Goal: Task Accomplishment & Management: Use online tool/utility

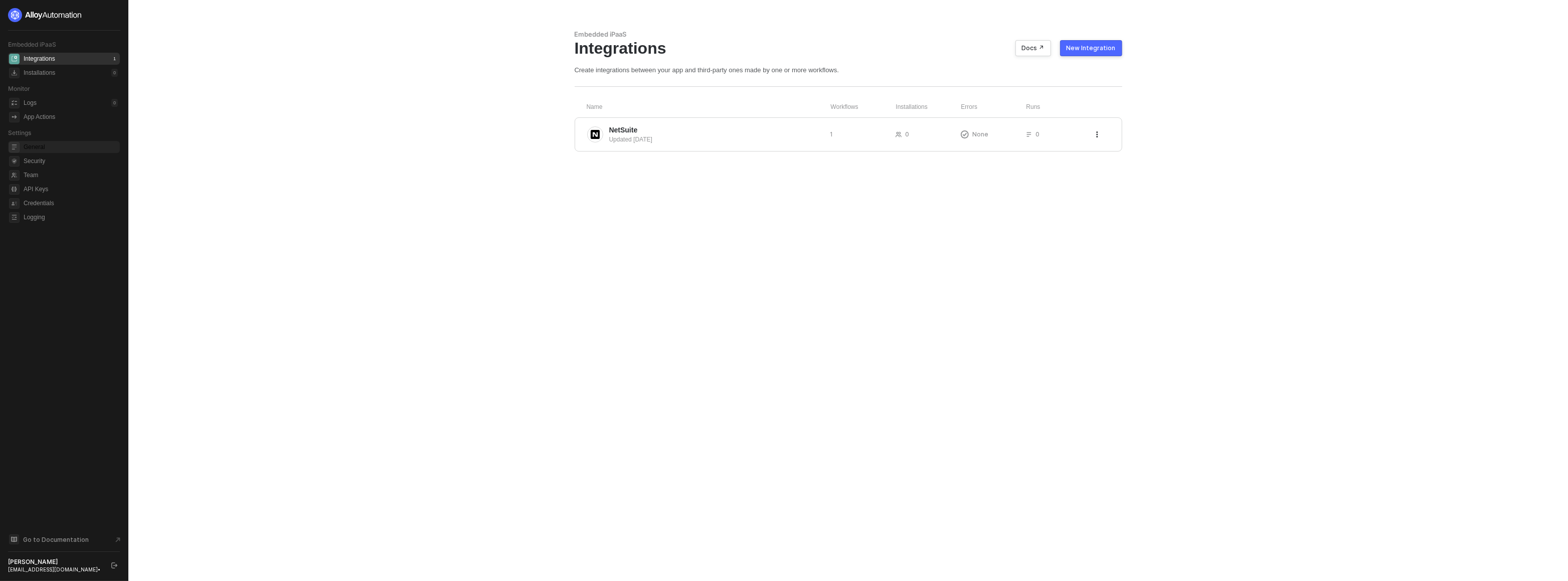
click at [46, 146] on span "General" at bounding box center [71, 146] width 95 height 12
click at [52, 571] on div "caio@runalloy.com •" at bounding box center [55, 570] width 95 height 7
click at [51, 569] on div "caio@runalloy.com •" at bounding box center [55, 570] width 95 height 7
click at [116, 568] on icon "logout" at bounding box center [114, 565] width 6 height 6
click at [118, 13] on div at bounding box center [64, 15] width 112 height 14
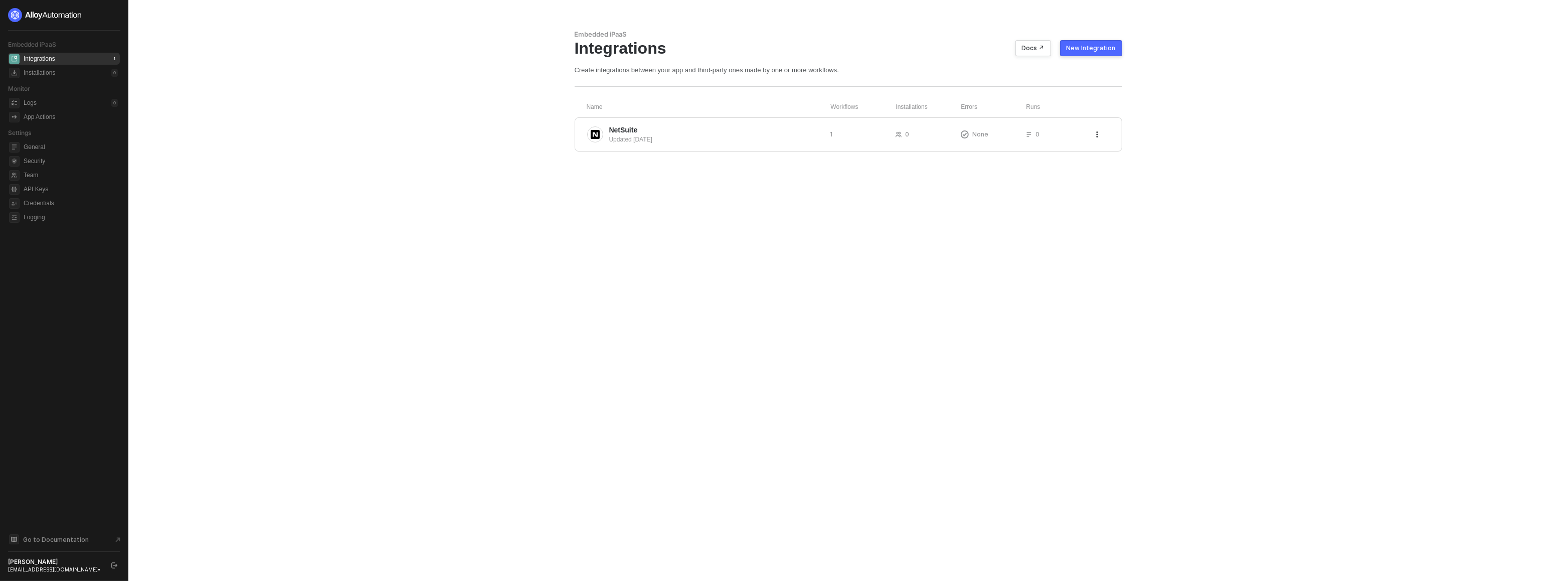
click at [62, 566] on div "caio@runalloy.com •" at bounding box center [55, 570] width 95 height 7
click at [119, 567] on button "button" at bounding box center [114, 565] width 12 height 12
click at [119, 565] on button "button" at bounding box center [114, 565] width 12 height 12
click at [109, 12] on div at bounding box center [113, 15] width 12 height 12
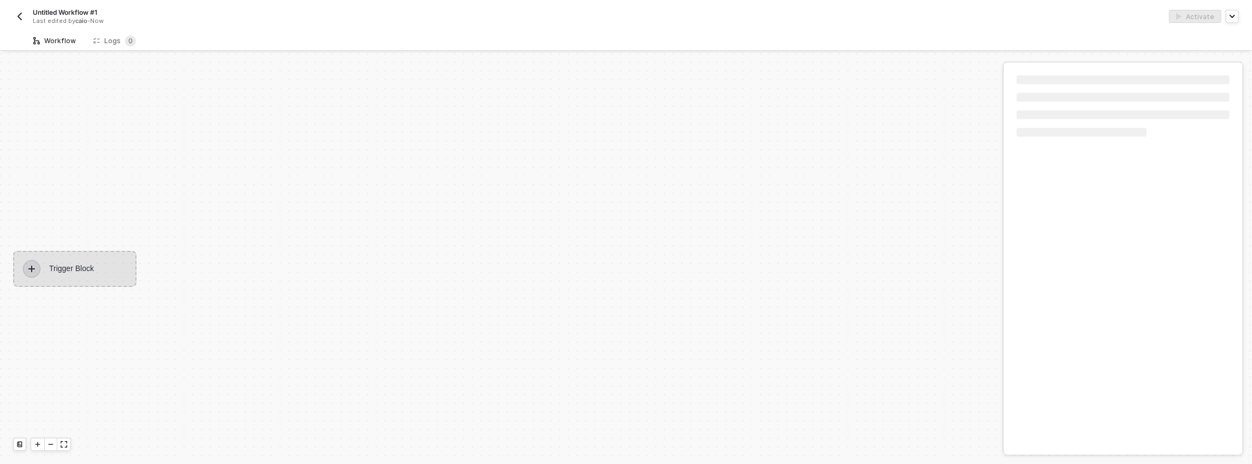
scroll to position [20, 0]
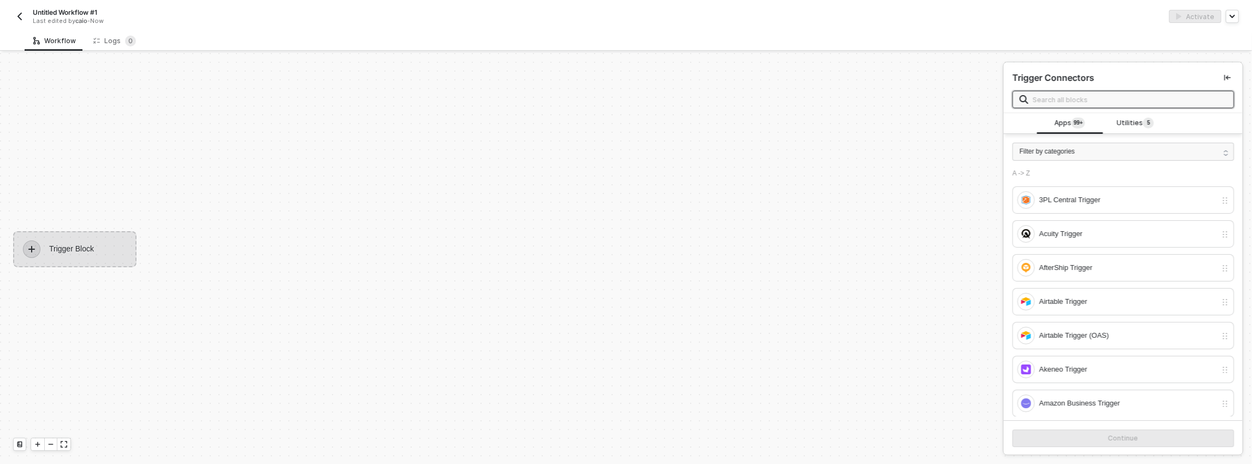
click at [85, 243] on div "Trigger Block" at bounding box center [74, 249] width 123 height 36
click at [87, 241] on div "Trigger Block" at bounding box center [74, 249] width 123 height 36
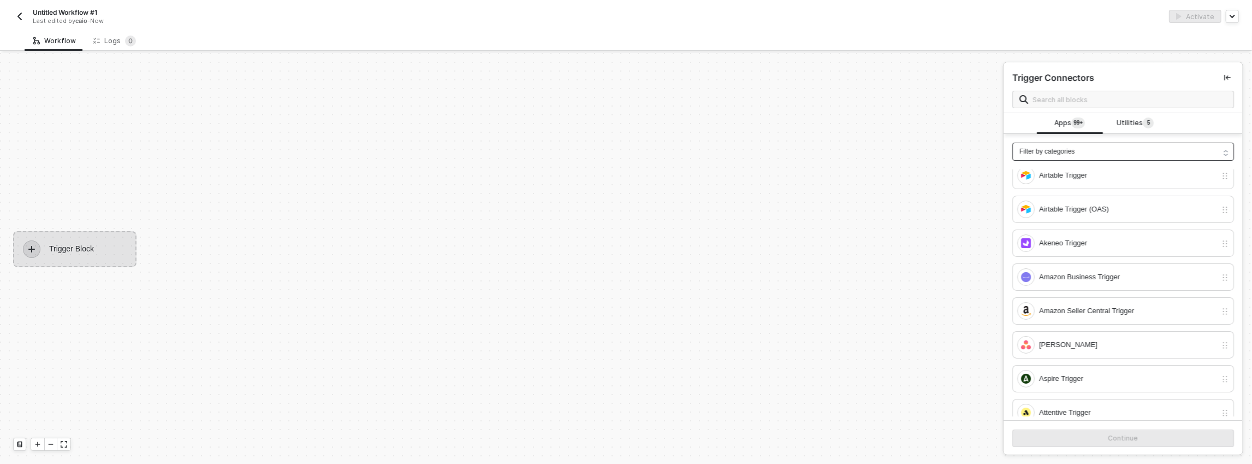
scroll to position [0, 0]
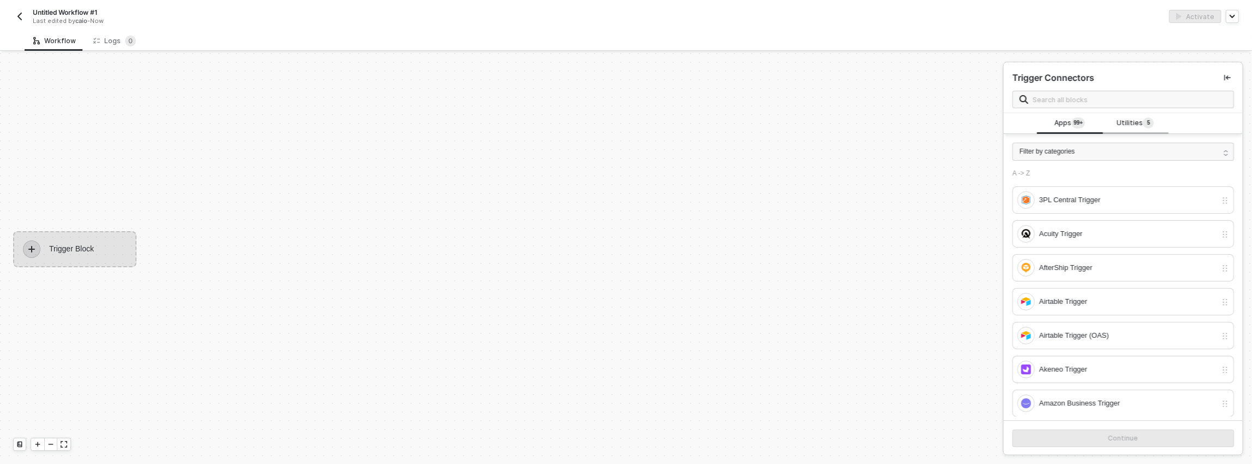
click at [1124, 132] on div "Utilities 5" at bounding box center [1135, 123] width 66 height 21
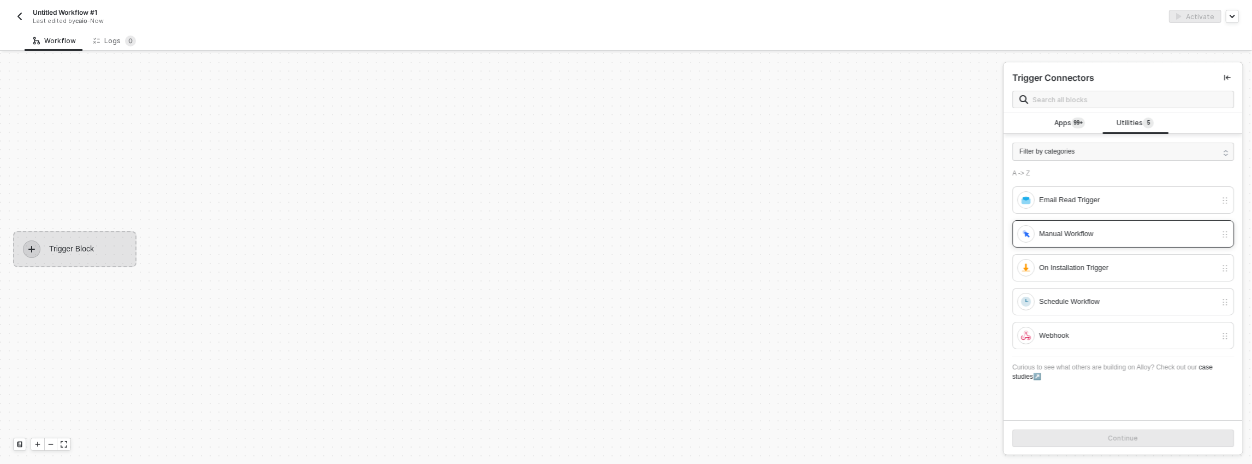
click at [1083, 239] on div "Manual Workflow" at bounding box center [1116, 233] width 199 height 17
click at [1093, 440] on button "Continue" at bounding box center [1123, 437] width 222 height 17
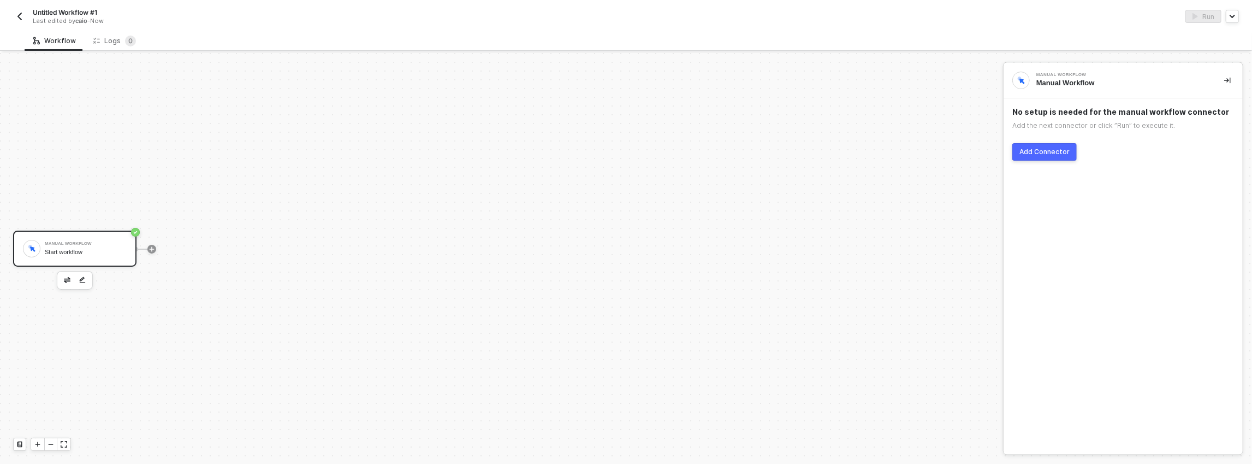
click at [186, 243] on div at bounding box center [151, 248] width 145 height 85
click at [155, 248] on icon "icon-play" at bounding box center [152, 249] width 7 height 7
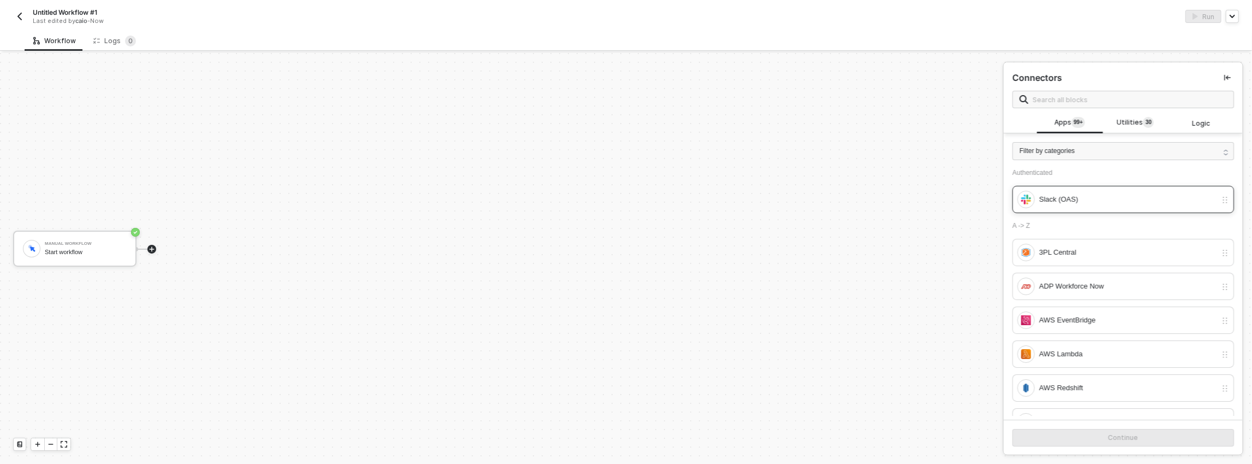
click at [1094, 189] on div "Slack (OAS)" at bounding box center [1123, 199] width 222 height 27
click at [1046, 441] on button "Continue" at bounding box center [1123, 437] width 222 height 17
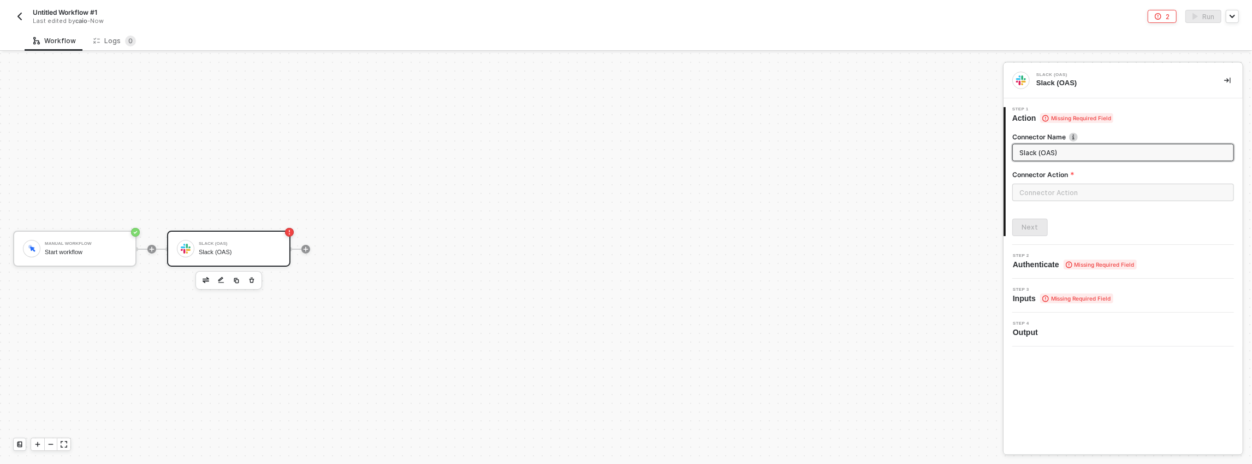
click at [247, 246] on div "Slack (OAS) Slack (OAS)" at bounding box center [240, 248] width 82 height 21
click at [1161, 17] on icon "icon-error-page" at bounding box center [1158, 16] width 7 height 7
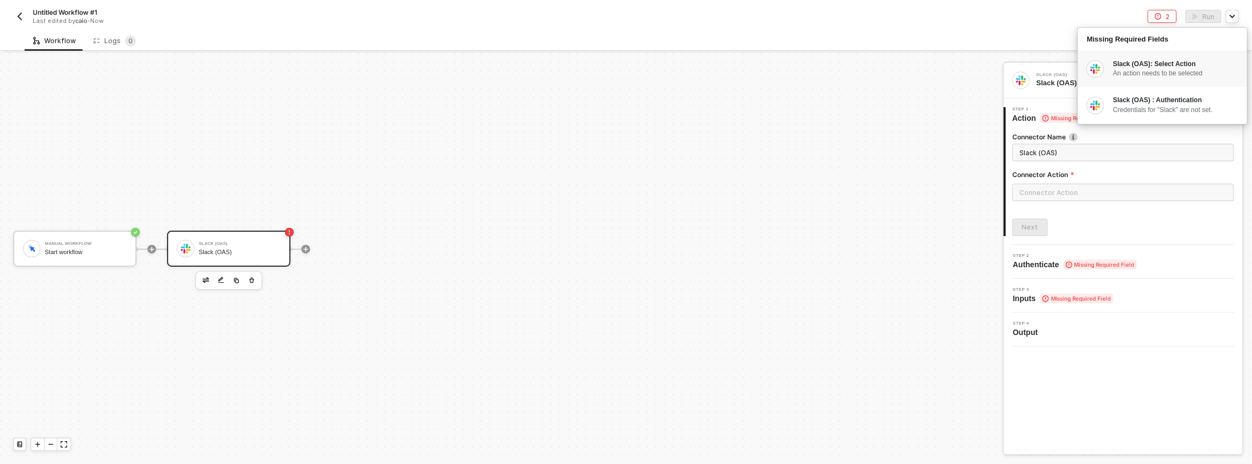
click at [1135, 65] on div "Slack (OAS): Select Action" at bounding box center [1175, 64] width 124 height 9
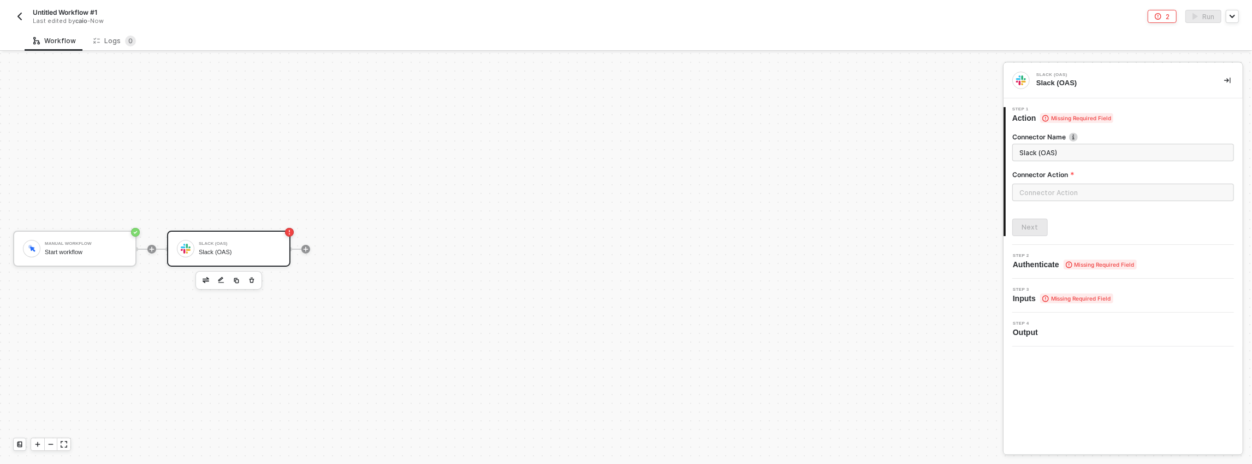
click at [1062, 120] on span "Missing Required Field" at bounding box center [1076, 118] width 73 height 10
click at [1046, 119] on icon at bounding box center [1045, 118] width 7 height 7
click at [1057, 149] on input "Slack (OAS)" at bounding box center [1121, 152] width 205 height 12
click at [1062, 154] on input "Slack (OAS)" at bounding box center [1121, 152] width 205 height 12
drag, startPoint x: 1062, startPoint y: 154, endPoint x: 1014, endPoint y: 153, distance: 47.5
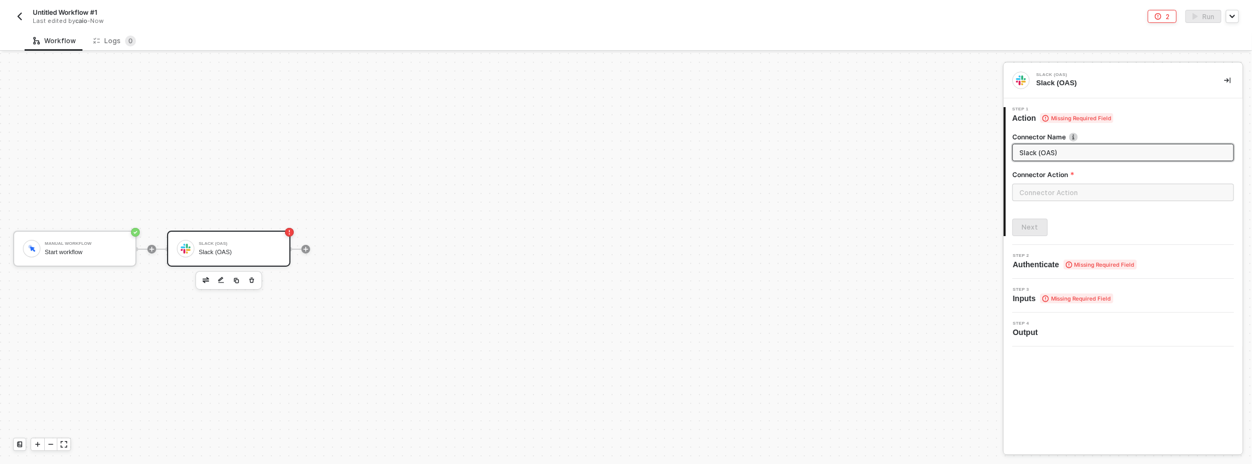
click at [1014, 153] on span "Slack (OAS)" at bounding box center [1123, 152] width 222 height 17
click at [1070, 188] on input "text" at bounding box center [1123, 191] width 222 height 17
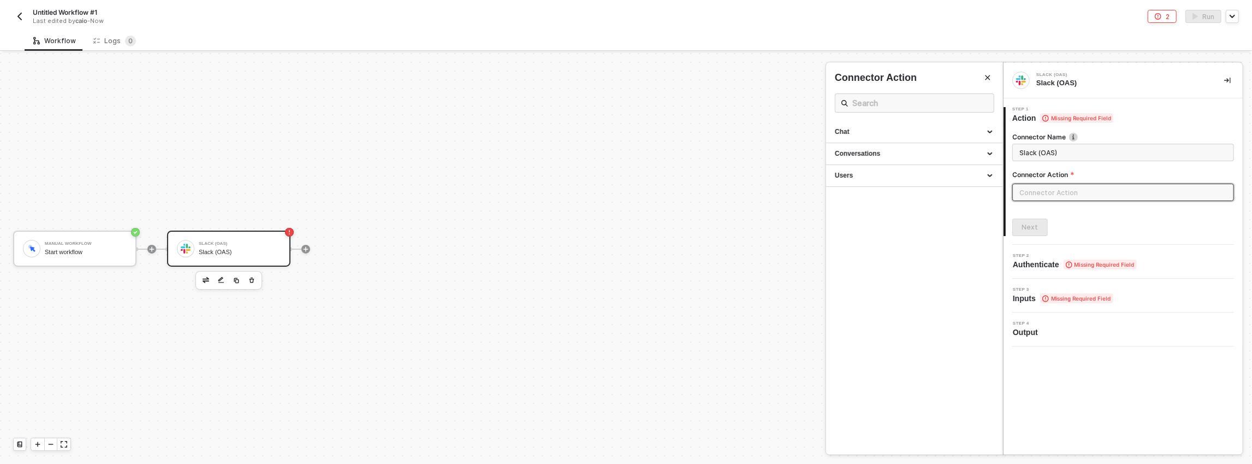
click at [1064, 191] on input "text" at bounding box center [1123, 191] width 222 height 17
click at [854, 174] on div "Users" at bounding box center [914, 175] width 159 height 9
click at [871, 127] on div "Chat" at bounding box center [914, 131] width 159 height 9
click at [854, 209] on div "Users" at bounding box center [914, 203] width 176 height 22
click at [865, 163] on span "Posts a message into a channel." at bounding box center [874, 161] width 79 height 6
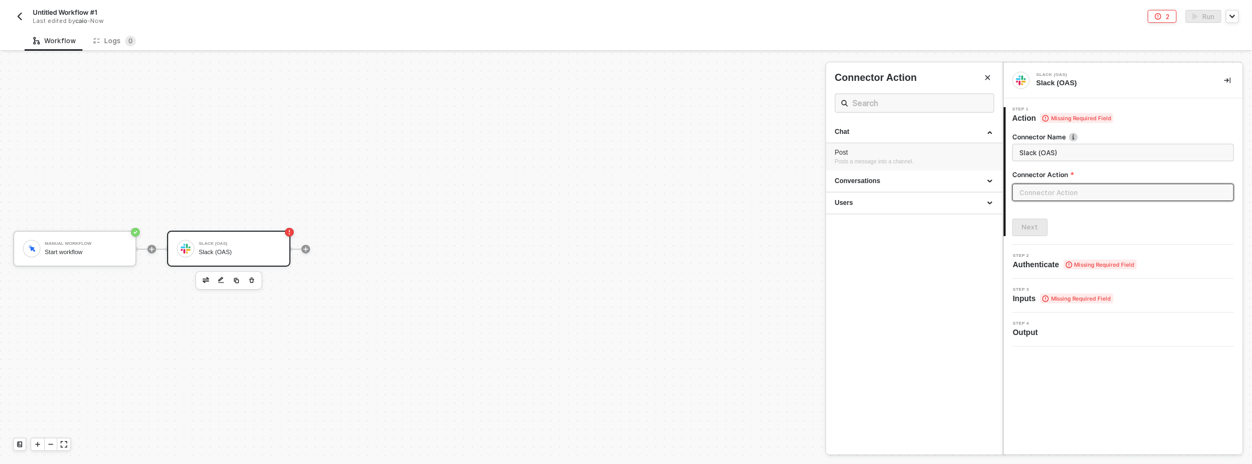
type input "Posts a message into a channel."
type input "Chat - Post"
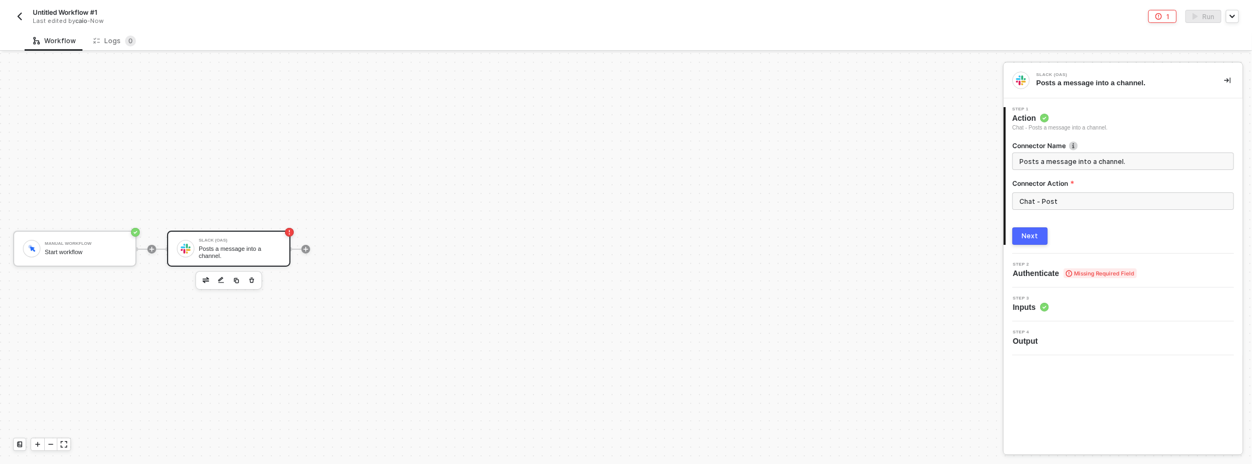
click at [471, 243] on div "Manual Workflow Start workflow Slack (OAS) Posts a message into a channel." at bounding box center [499, 248] width 998 height 431
click at [1058, 266] on span "Step 2" at bounding box center [1075, 264] width 124 height 4
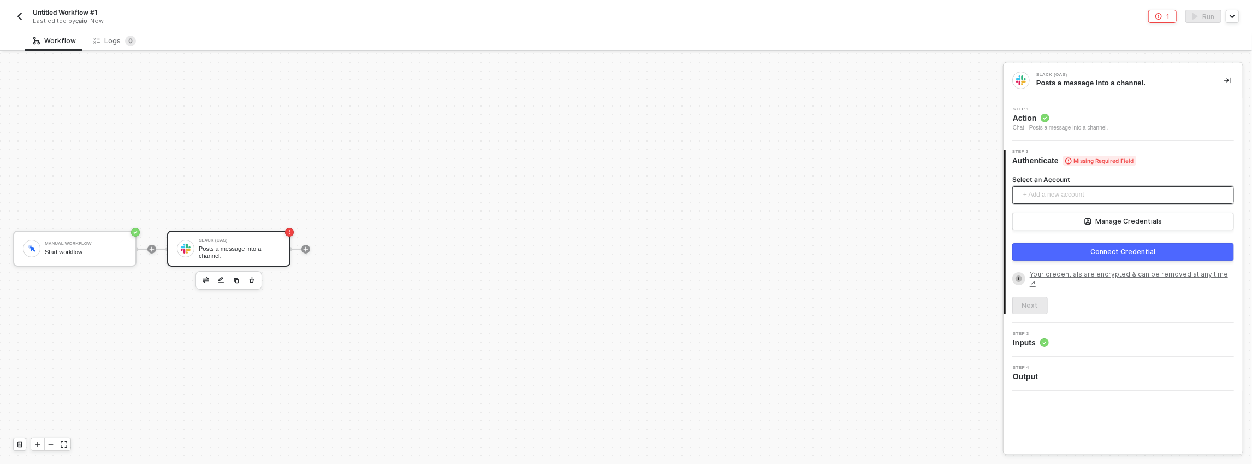
click at [1050, 194] on span "+ Add a new account" at bounding box center [1125, 194] width 204 height 17
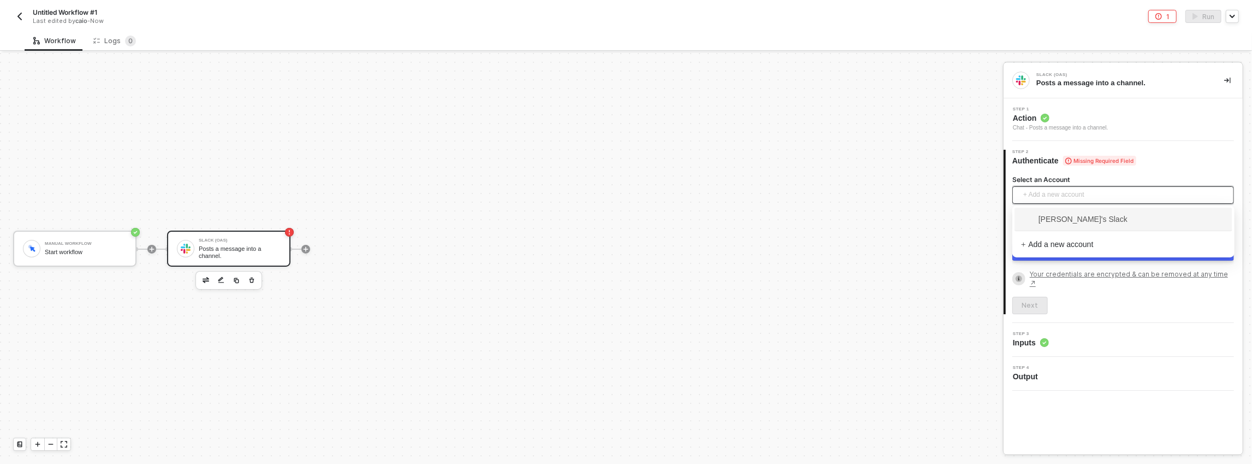
click at [1050, 215] on span "caio's Slack" at bounding box center [1074, 219] width 106 height 12
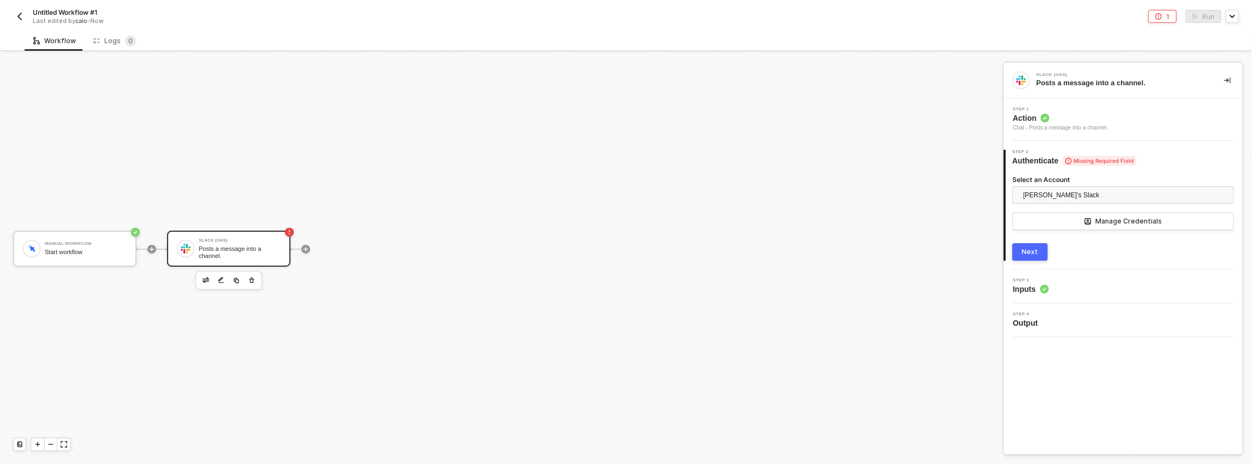
click at [954, 205] on div "Manual Workflow Start workflow Slack (OAS) Posts a message into a channel." at bounding box center [499, 248] width 998 height 431
click at [1044, 249] on button "Next" at bounding box center [1029, 251] width 35 height 17
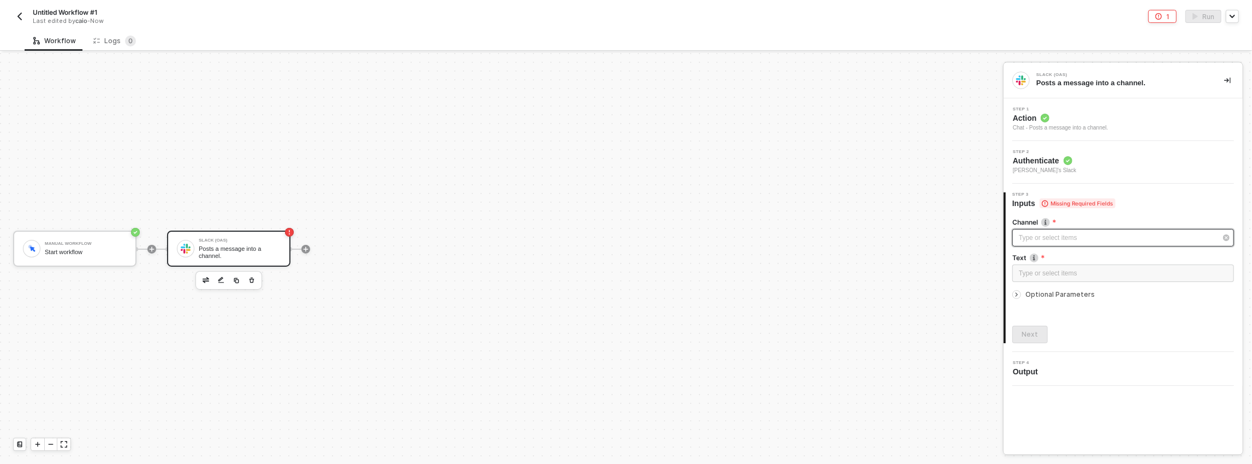
click at [1048, 239] on div "Type or select items ﻿" at bounding box center [1118, 238] width 198 height 10
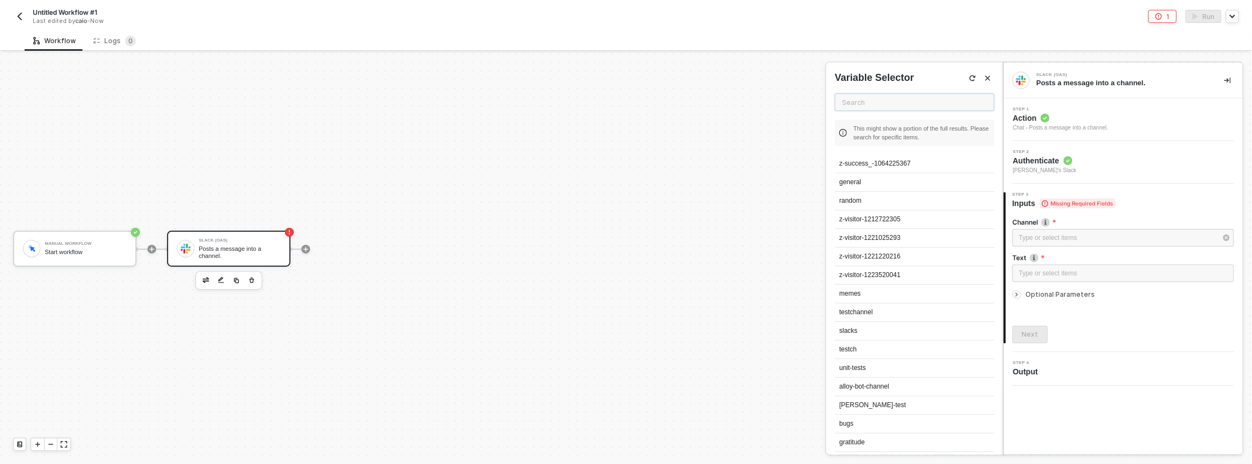
click at [881, 110] on input "text" at bounding box center [914, 101] width 159 height 17
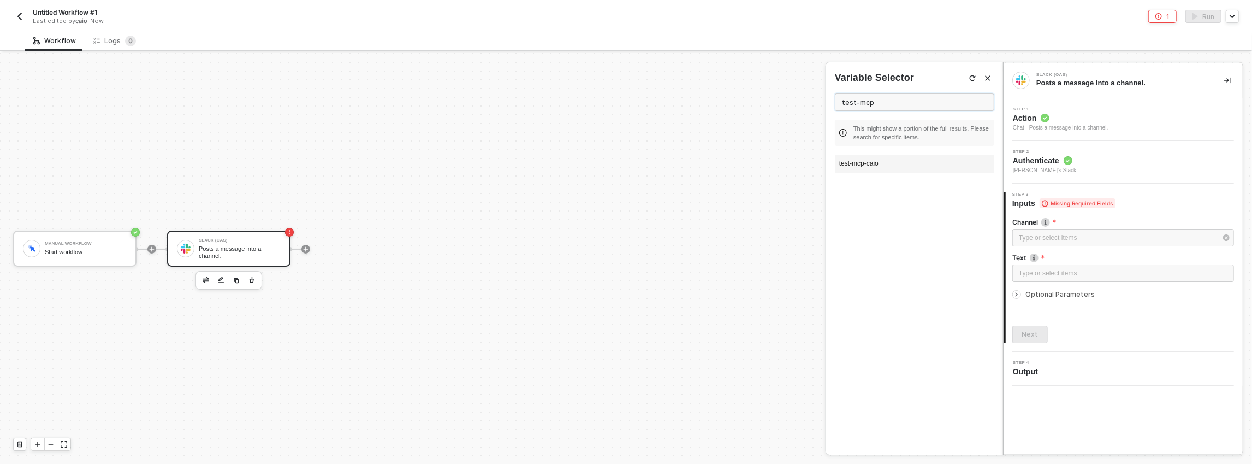
type input "test-mcp"
click at [903, 159] on div "test-mcp-caio" at bounding box center [914, 164] width 159 height 19
click at [1045, 260] on label "Text" at bounding box center [1123, 257] width 222 height 9
click at [1045, 269] on div "Type or select items ﻿" at bounding box center [1123, 273] width 209 height 10
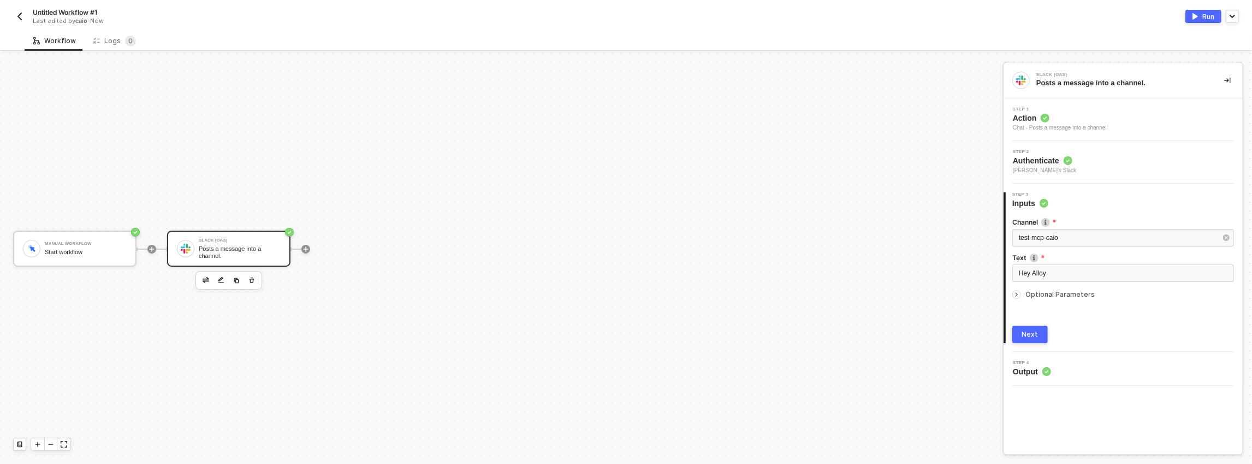
click at [1061, 381] on div "4 Step 4 Output" at bounding box center [1123, 369] width 239 height 34
click at [1047, 348] on div "3 Step 3 Inputs Channel test-mcp-caio Text Hey Alloy Optional Parameters Next" at bounding box center [1123, 267] width 239 height 168
click at [1038, 335] on button "Next" at bounding box center [1029, 333] width 35 height 17
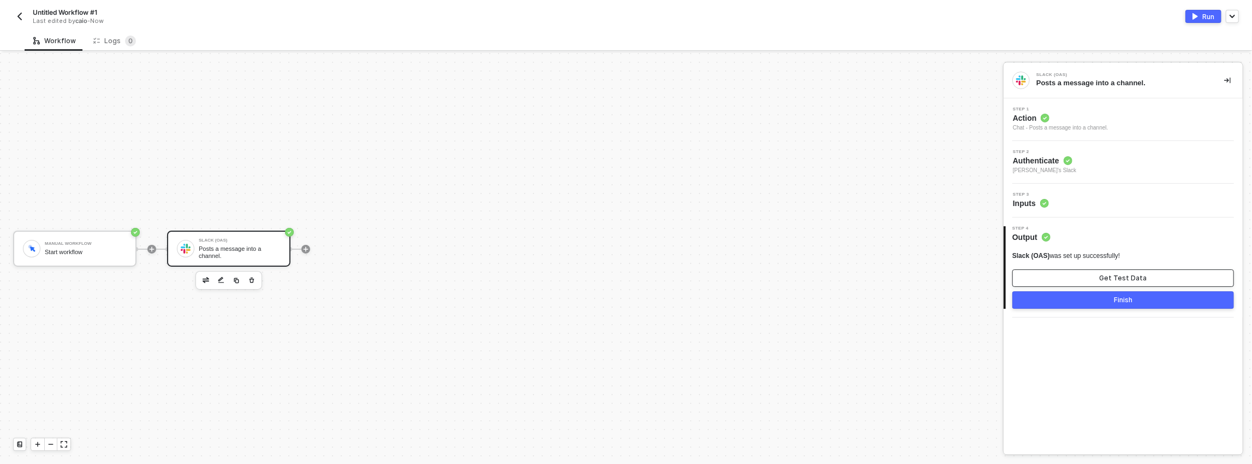
click at [1044, 282] on button "Get Test Data" at bounding box center [1123, 277] width 222 height 17
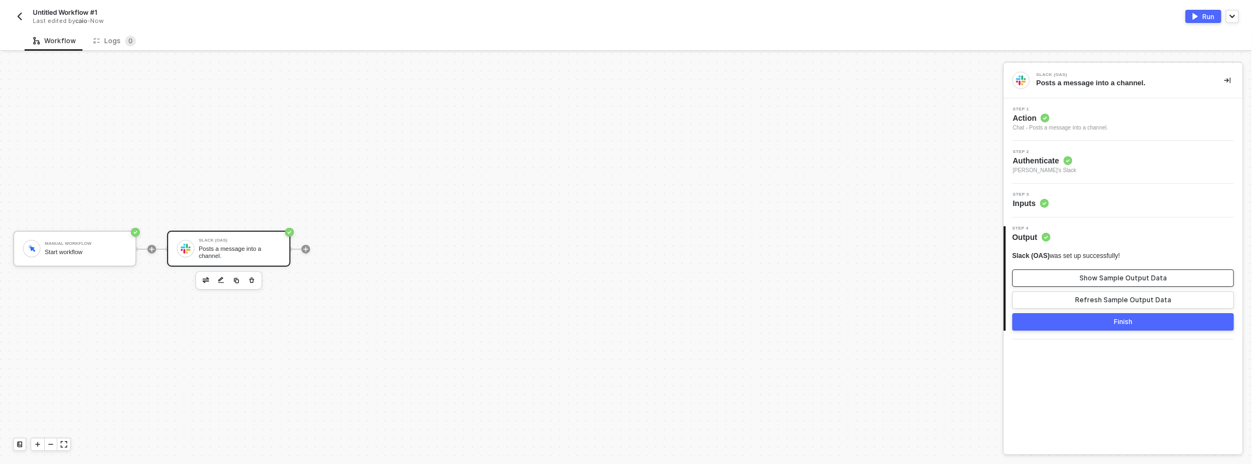
click at [1046, 284] on button "Show Sample Output Data" at bounding box center [1123, 277] width 222 height 17
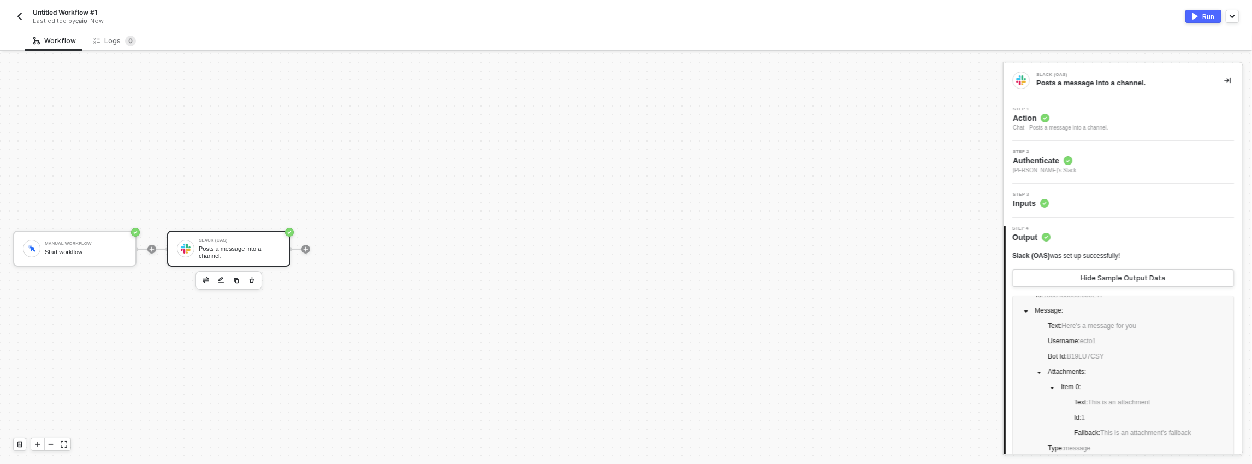
scroll to position [79, 0]
click at [1053, 369] on span "Attachments :" at bounding box center [1067, 364] width 43 height 13
click at [1043, 363] on span at bounding box center [1038, 364] width 13 height 13
click at [1027, 382] on icon "caret-down" at bounding box center [1025, 383] width 5 height 5
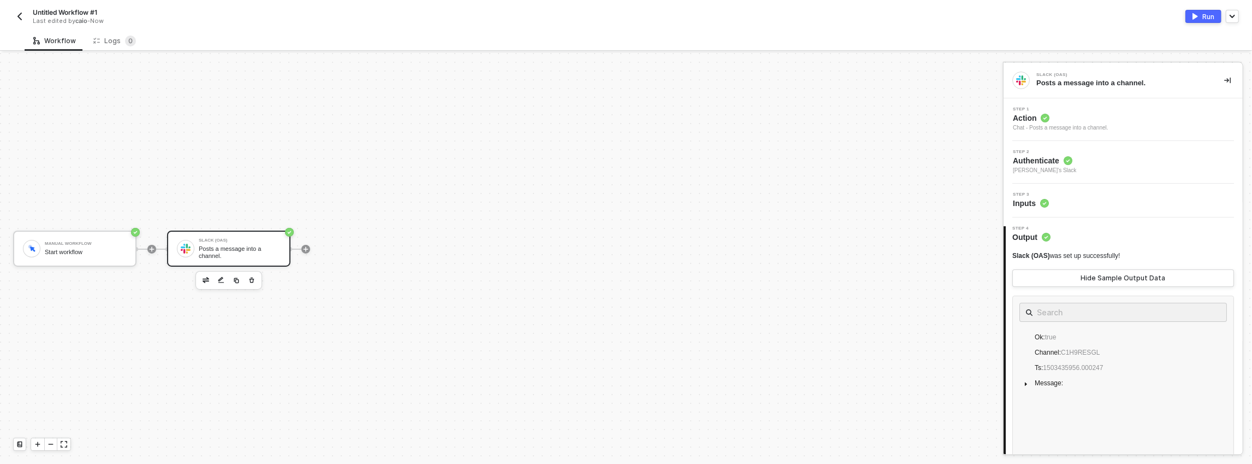
click at [970, 293] on div "Manual Workflow Start workflow Slack (OAS) Posts a message into a channel." at bounding box center [499, 248] width 998 height 431
click at [993, 239] on div "Manual Workflow Start workflow Slack (OAS) Posts a message into a channel." at bounding box center [501, 258] width 1003 height 411
click at [1038, 241] on span "Output" at bounding box center [1031, 236] width 38 height 11
click at [1054, 270] on button "Hide Sample Output Data" at bounding box center [1123, 277] width 222 height 17
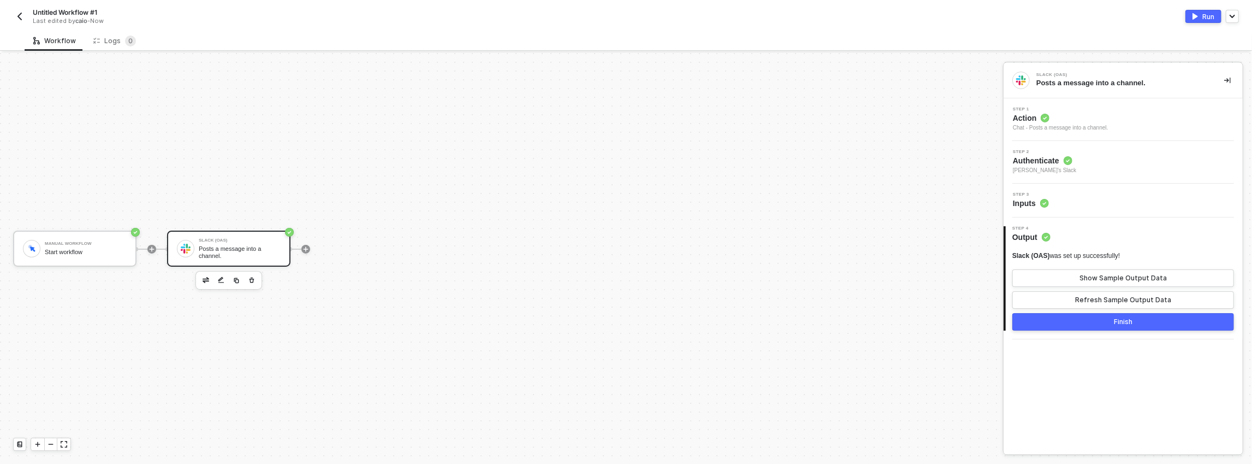
click at [1094, 336] on div "4 Step 4 Output Slack (OAS) was set up successfully! Show Sample Output Data Re…" at bounding box center [1123, 278] width 239 height 122
click at [1094, 327] on button "Finish" at bounding box center [1123, 321] width 222 height 17
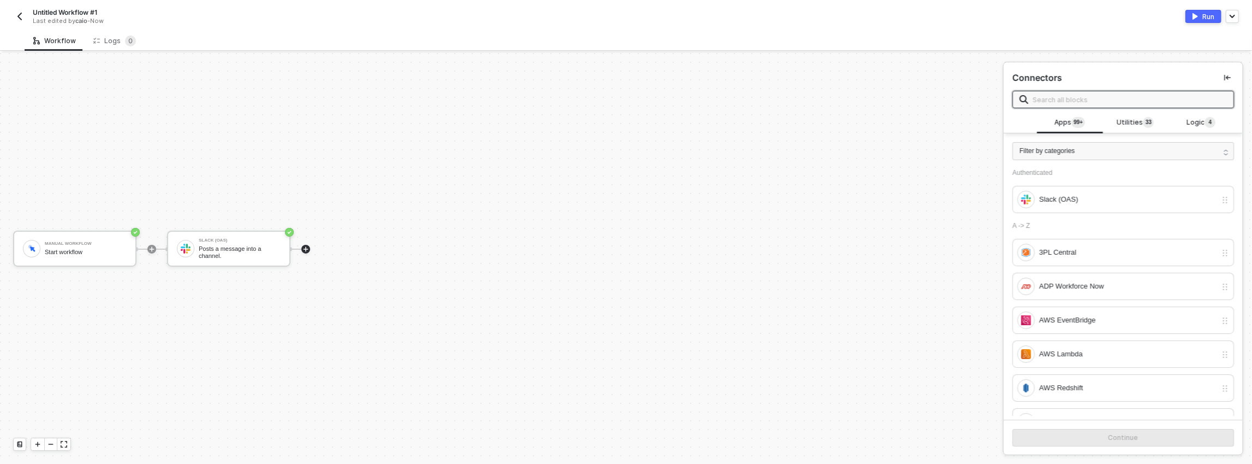
drag, startPoint x: 871, startPoint y: 205, endPoint x: 887, endPoint y: 193, distance: 20.6
click at [870, 206] on div "Manual Workflow Start workflow Slack (OAS) Posts a message into a channel." at bounding box center [499, 248] width 998 height 431
click at [116, 231] on div "Manual Workflow Start workflow" at bounding box center [74, 248] width 123 height 36
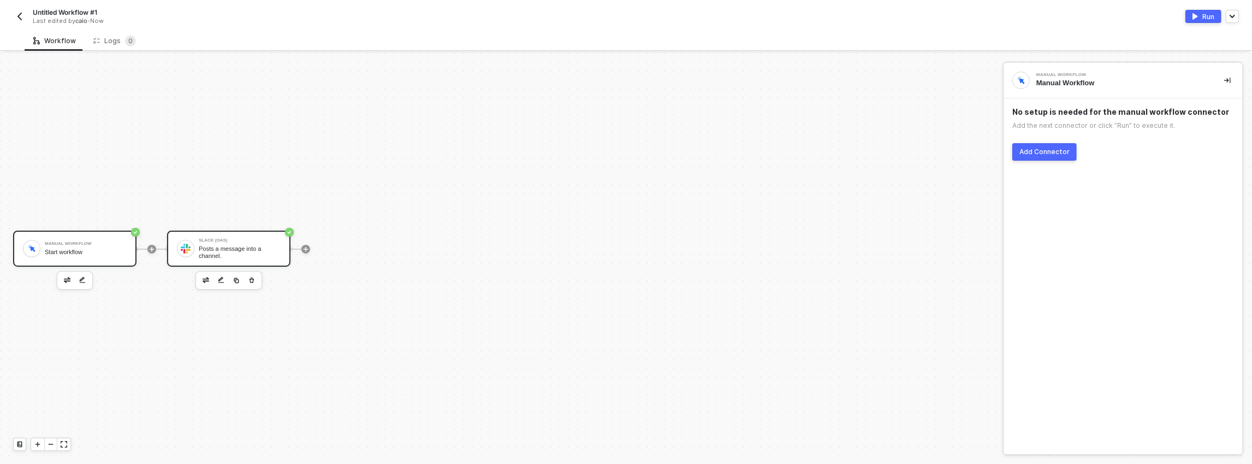
click at [222, 237] on div "Slack (OAS) Posts a message into a channel." at bounding box center [228, 248] width 123 height 36
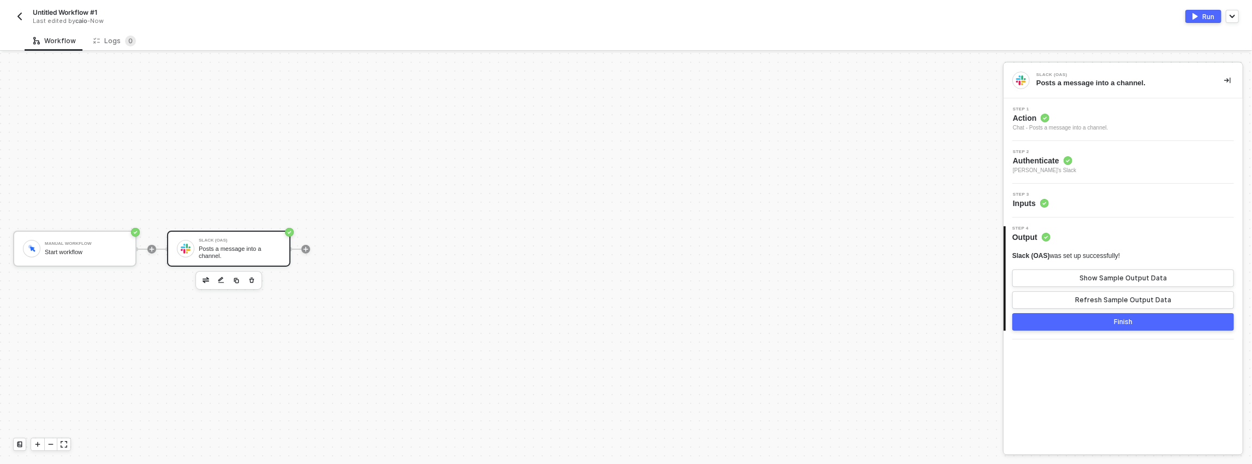
click at [1209, 16] on div "Run" at bounding box center [1208, 16] width 12 height 9
click at [1228, 77] on icon "icon-collapse-right" at bounding box center [1227, 80] width 7 height 7
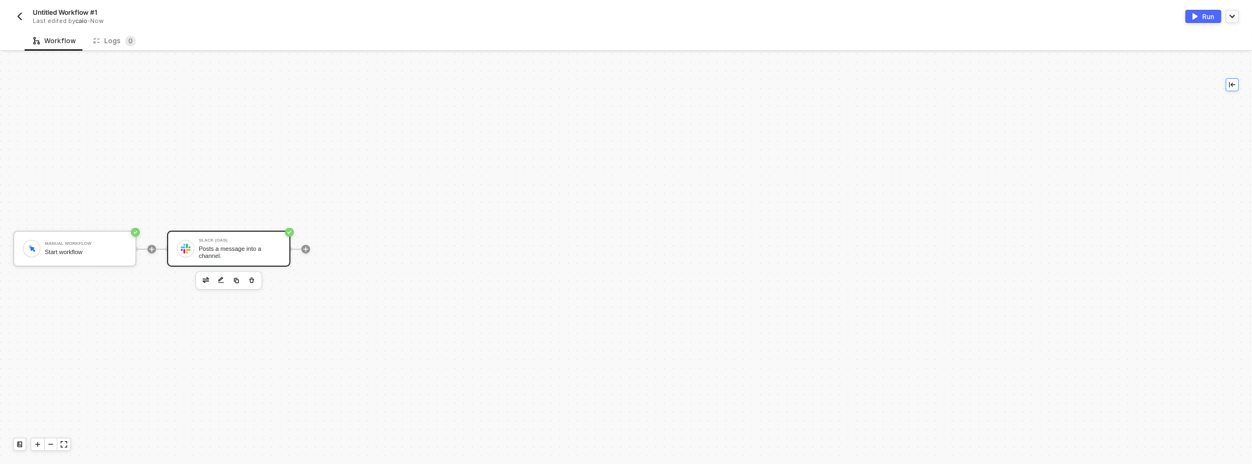
click at [1229, 87] on icon "icon-collapse-left" at bounding box center [1232, 84] width 7 height 7
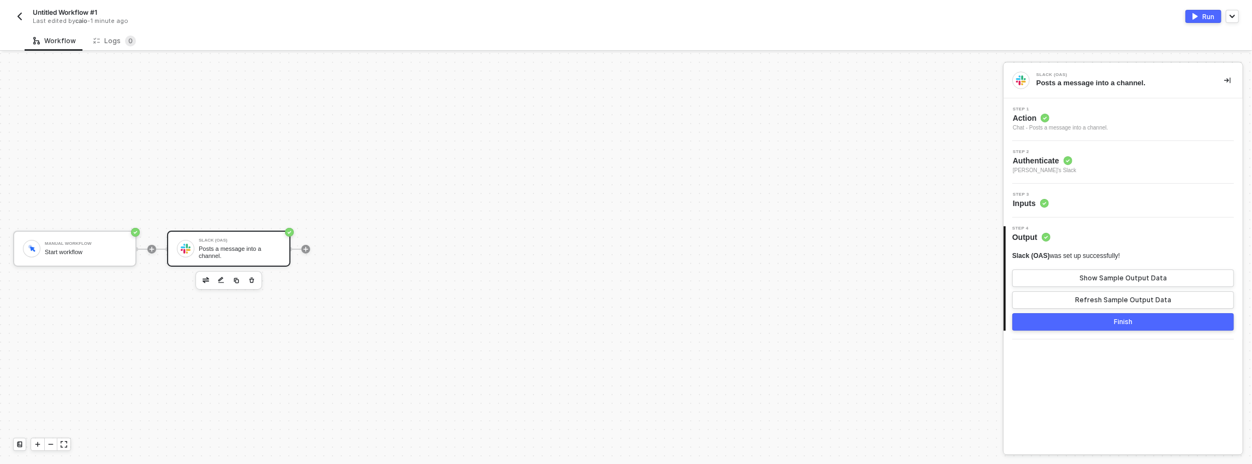
click at [1021, 72] on div at bounding box center [1020, 80] width 17 height 17
click at [695, 285] on div "Manual Workflow Start workflow Slack (OAS) Posts a message into a channel." at bounding box center [499, 248] width 998 height 431
click at [301, 250] on div at bounding box center [305, 249] width 9 height 9
click at [306, 250] on icon "icon-play" at bounding box center [306, 248] width 5 height 5
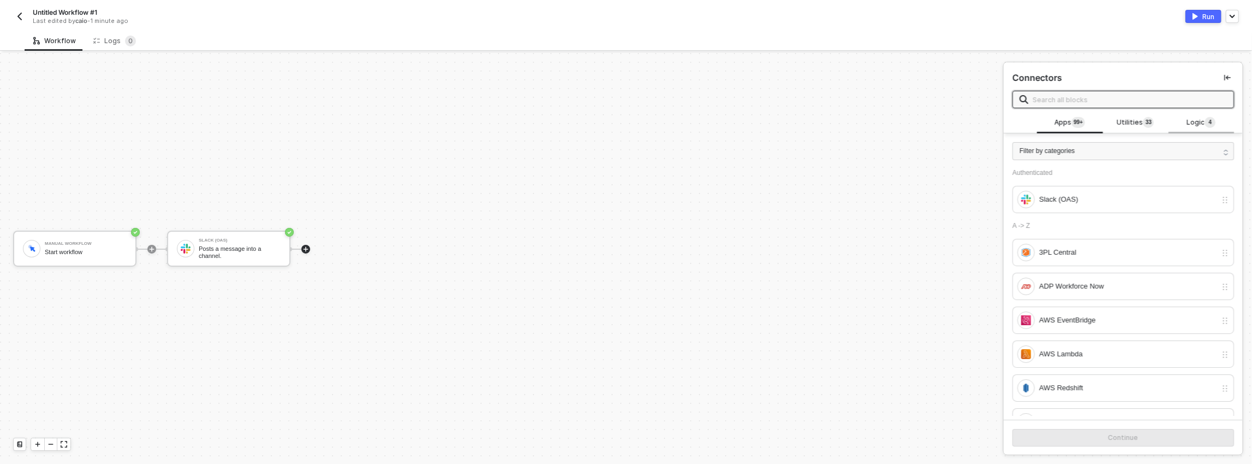
click at [1188, 129] on div "Logic 4" at bounding box center [1201, 122] width 66 height 21
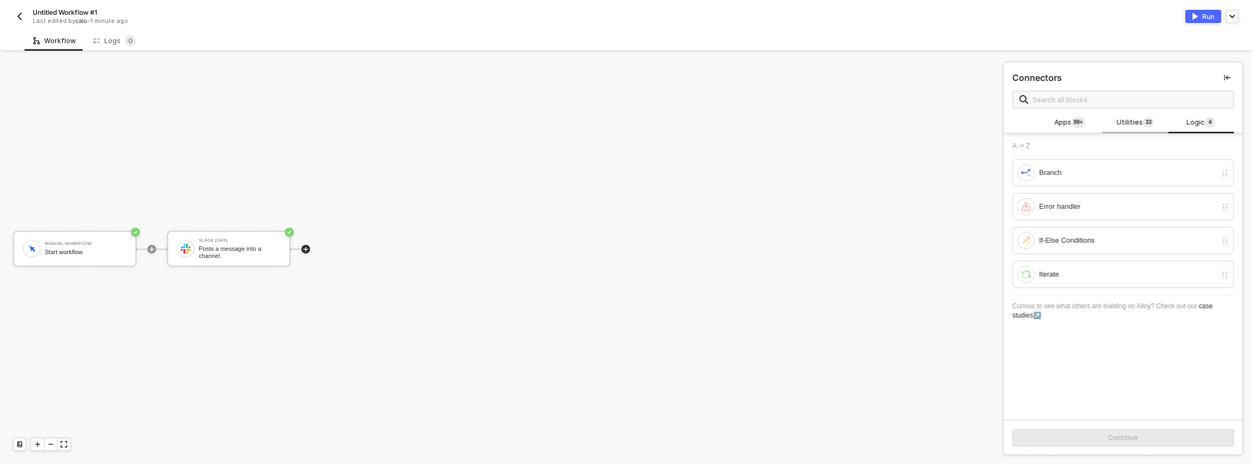
click at [1148, 127] on span "3" at bounding box center [1149, 122] width 3 height 11
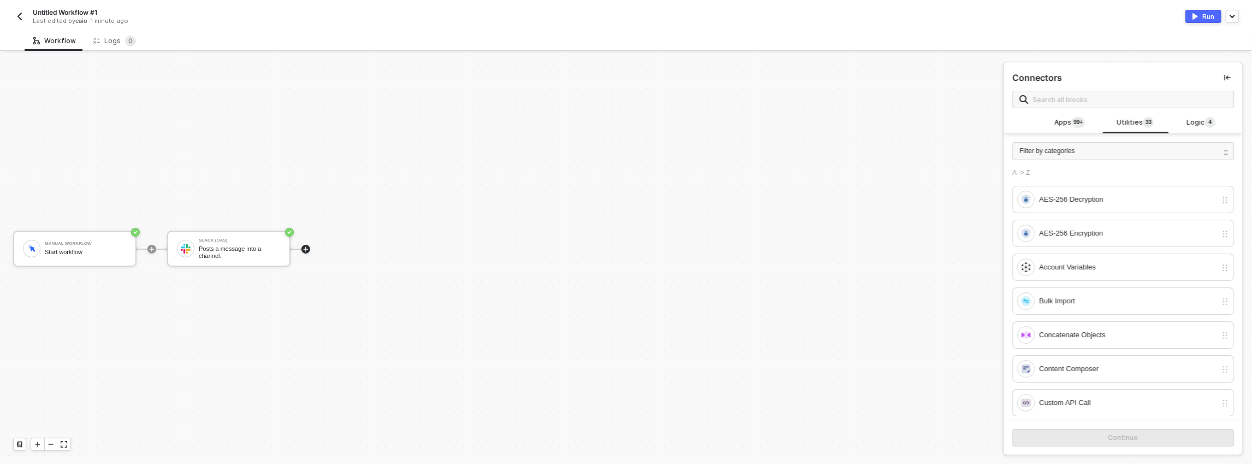
drag, startPoint x: 1240, startPoint y: 198, endPoint x: 1234, endPoint y: 225, distance: 28.1
click at [1234, 225] on div "A -> Z AES-256 Decryption AES-256 Encryption Account Variables Bulk Import Conc…" at bounding box center [1123, 292] width 239 height 247
click at [1064, 128] on span "Apps 99+" at bounding box center [1069, 123] width 31 height 12
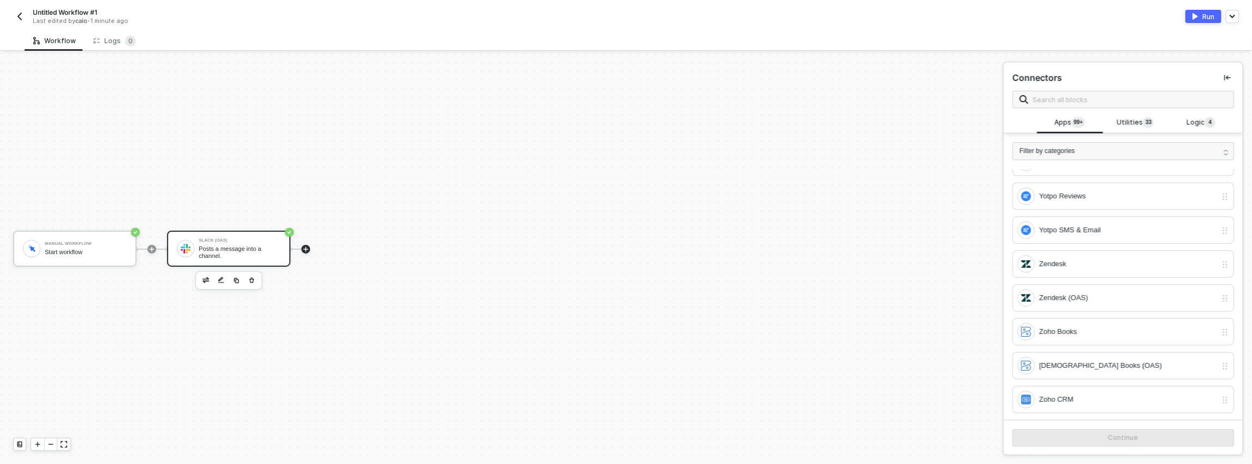
click at [258, 248] on div "Posts a message into a channel." at bounding box center [240, 252] width 82 height 14
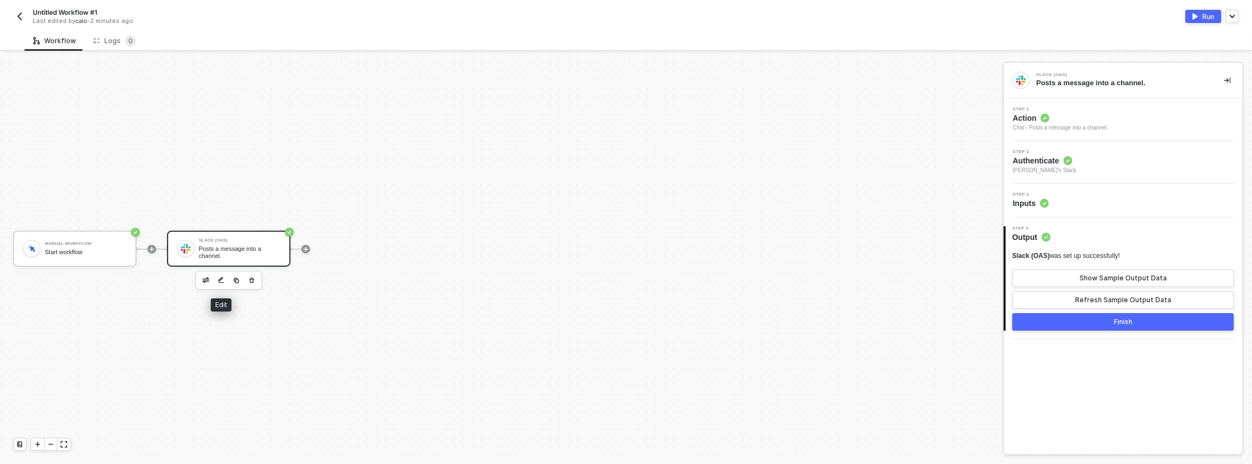
click at [209, 280] on img "button" at bounding box center [206, 279] width 7 height 5
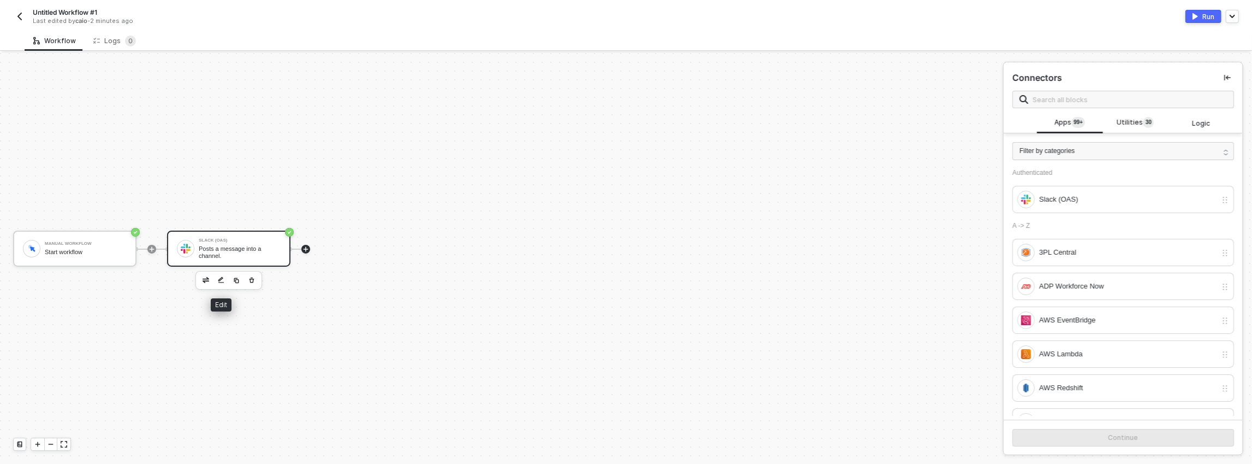
click at [215, 280] on button "button" at bounding box center [221, 280] width 13 height 13
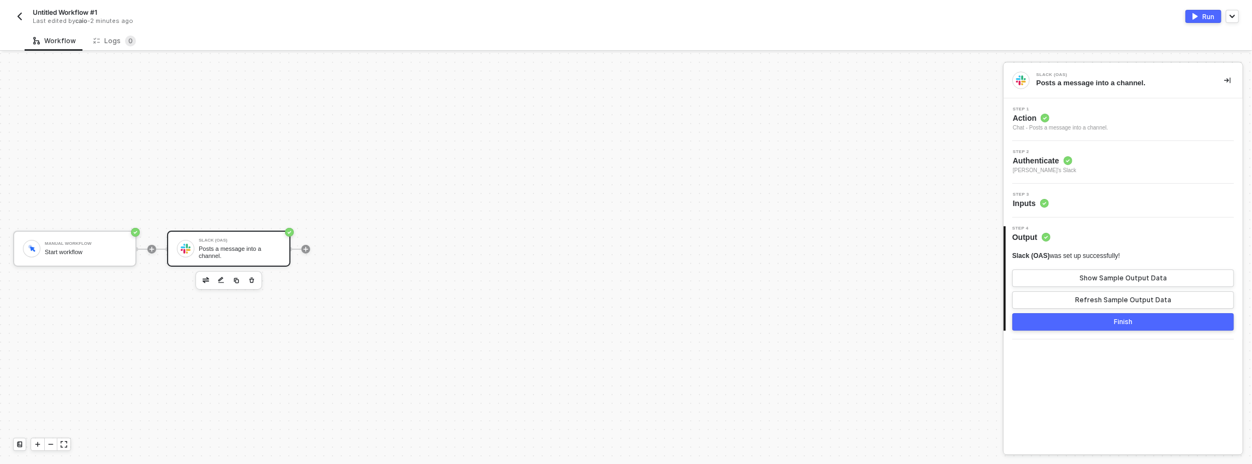
click at [1108, 123] on div "Chat - Posts a message into a channel." at bounding box center [1061, 127] width 96 height 9
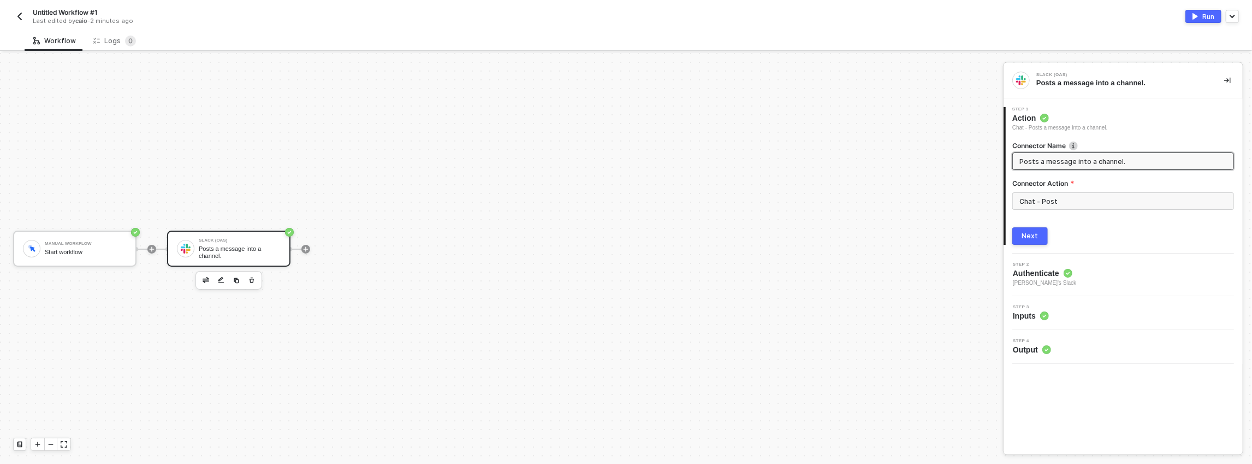
click at [1047, 157] on input "Posts a message into a channel." at bounding box center [1121, 161] width 205 height 12
click at [1040, 167] on span "Posts a message into a channel." at bounding box center [1123, 160] width 222 height 17
click at [1076, 146] on img at bounding box center [1073, 145] width 9 height 9
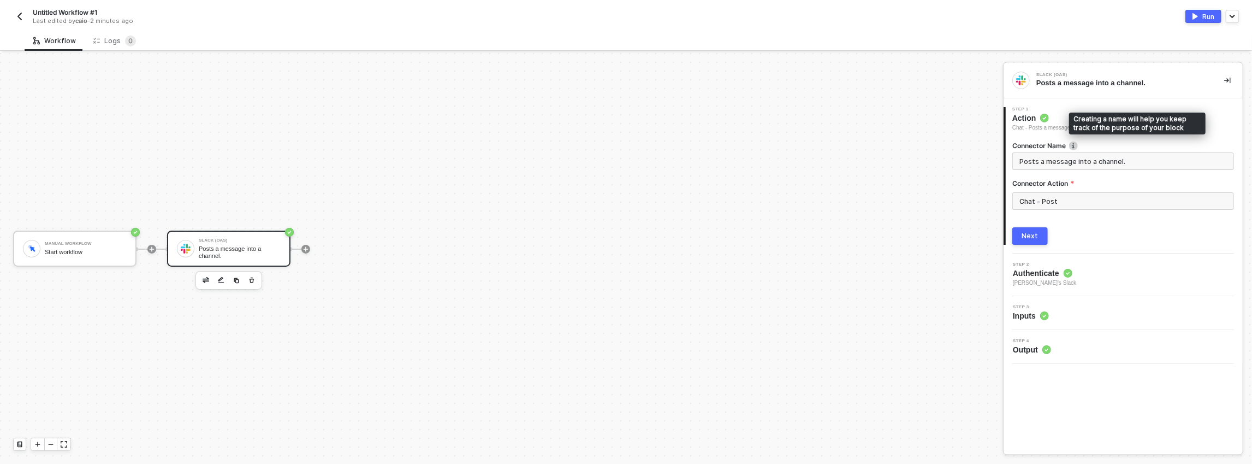
click at [1076, 146] on img at bounding box center [1073, 145] width 9 height 9
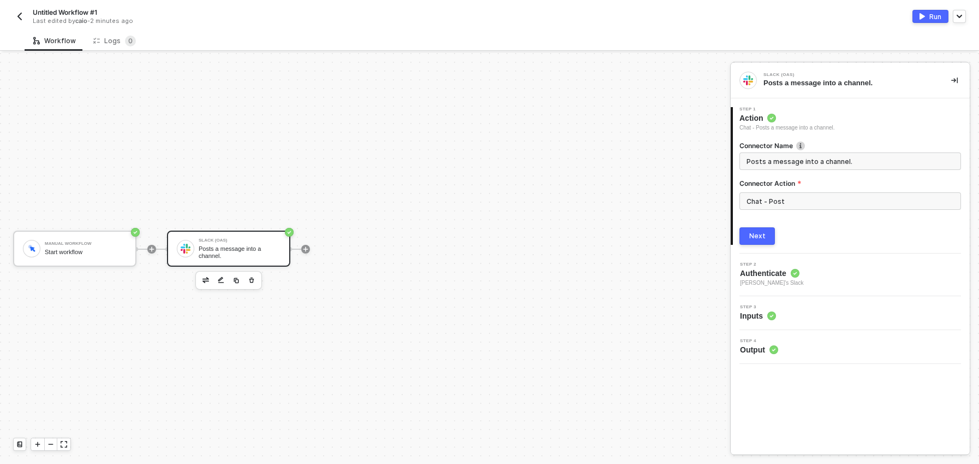
click at [942, 15] on button "Run" at bounding box center [931, 16] width 36 height 13
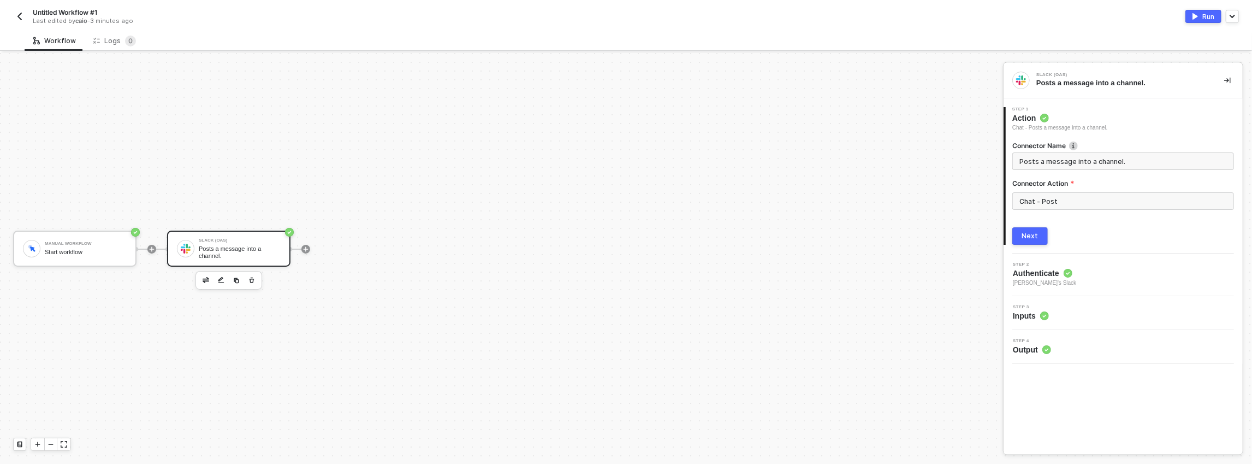
click at [1038, 131] on div "Chat - Posts a message into a channel." at bounding box center [1060, 127] width 96 height 9
drag, startPoint x: 1028, startPoint y: 112, endPoint x: 1078, endPoint y: 109, distance: 50.8
click at [1078, 109] on div "Chat - Posts a message into a channel." at bounding box center [1067, 109] width 134 height 13
drag, startPoint x: 1025, startPoint y: 108, endPoint x: 1067, endPoint y: 108, distance: 42.0
click at [1067, 108] on div "Chat - Posts a message into a channel." at bounding box center [1067, 109] width 134 height 13
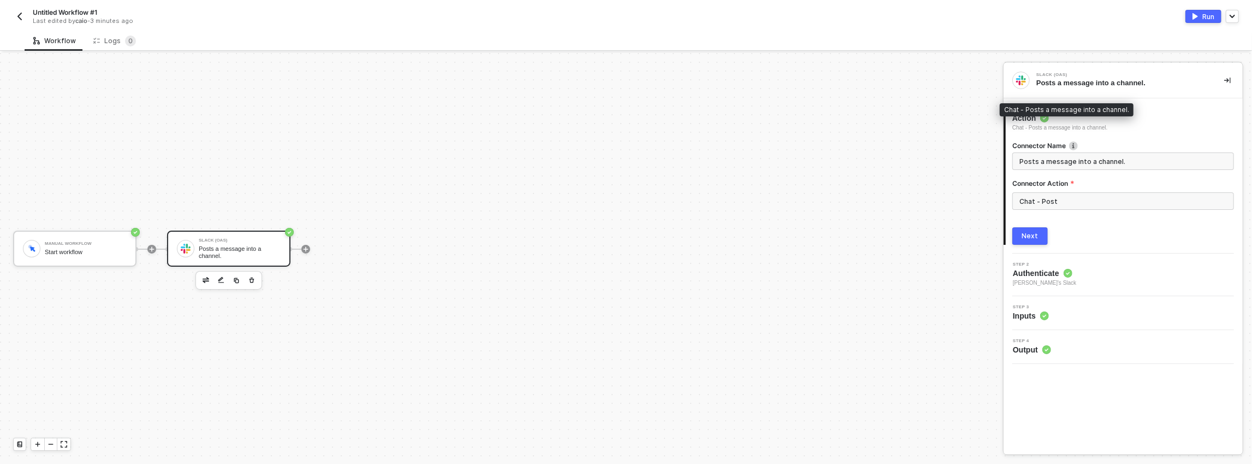
click at [1044, 87] on div "Posts a message into a channel." at bounding box center [1121, 83] width 170 height 10
drag, startPoint x: 1037, startPoint y: 83, endPoint x: 1175, endPoint y: 80, distance: 138.2
click at [1175, 80] on div "Posts a message into a channel." at bounding box center [1121, 83] width 170 height 10
copy div "Posts a message into a channel."
click at [1133, 90] on div "Slack (OAS) Posts a message into a channel." at bounding box center [1123, 80] width 239 height 35
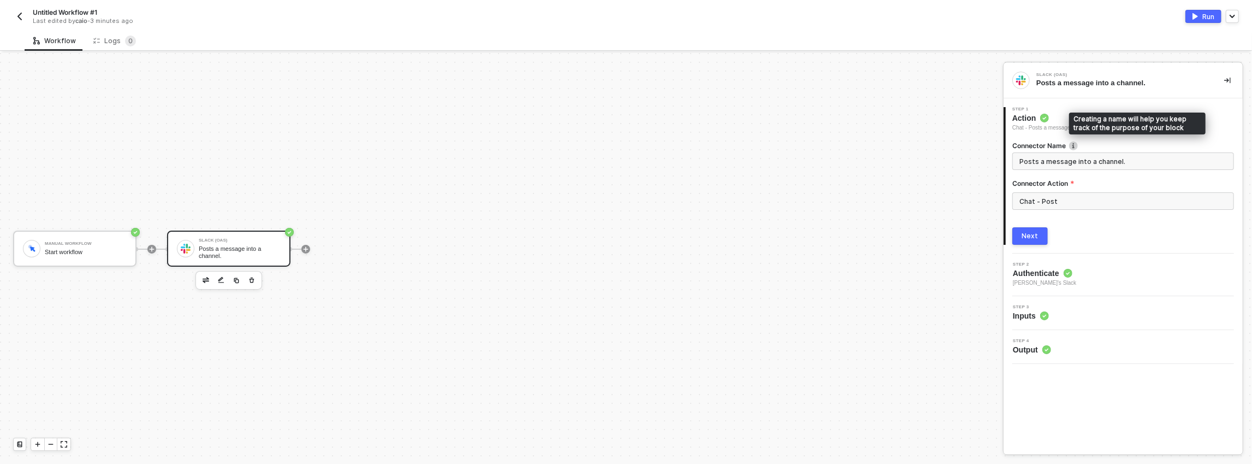
click at [1073, 144] on img at bounding box center [1073, 145] width 9 height 9
click at [1074, 126] on div "Chat - Posts a message into a channel." at bounding box center [1060, 127] width 96 height 9
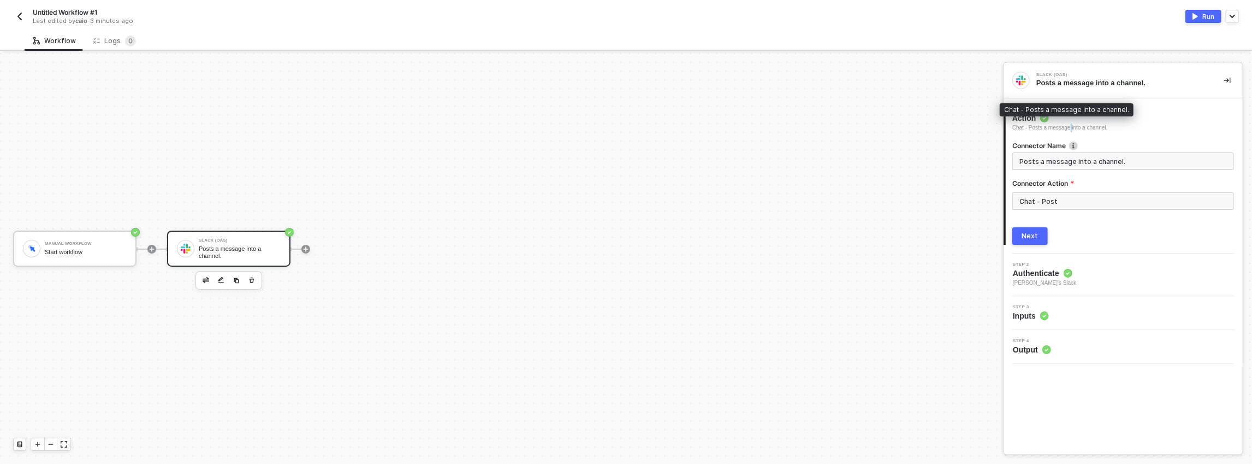
click at [1074, 126] on div "Chat - Posts a message into a channel." at bounding box center [1060, 127] width 96 height 9
click at [1034, 268] on span "Authenticate" at bounding box center [1044, 273] width 63 height 11
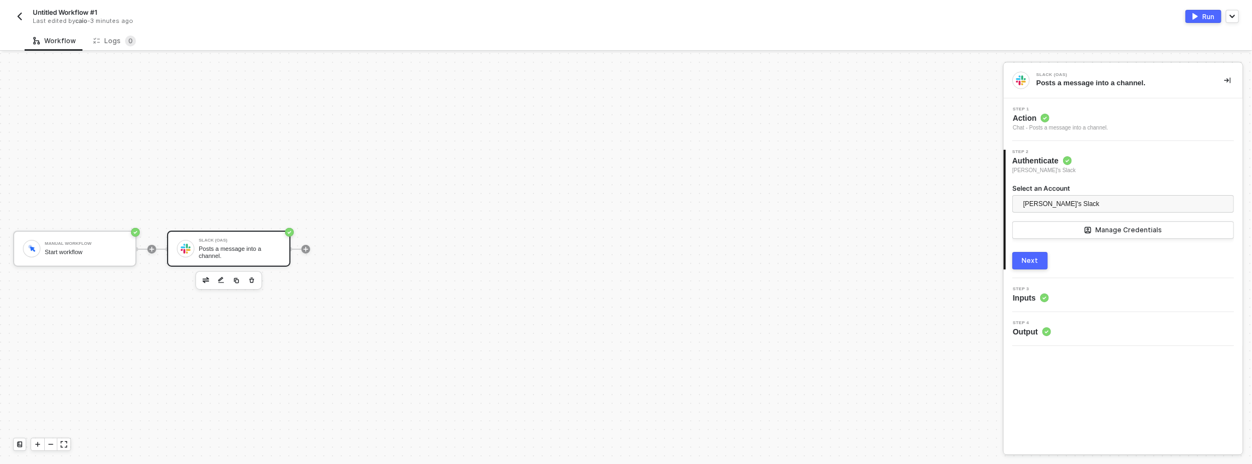
click at [1048, 301] on icon at bounding box center [1044, 297] width 9 height 9
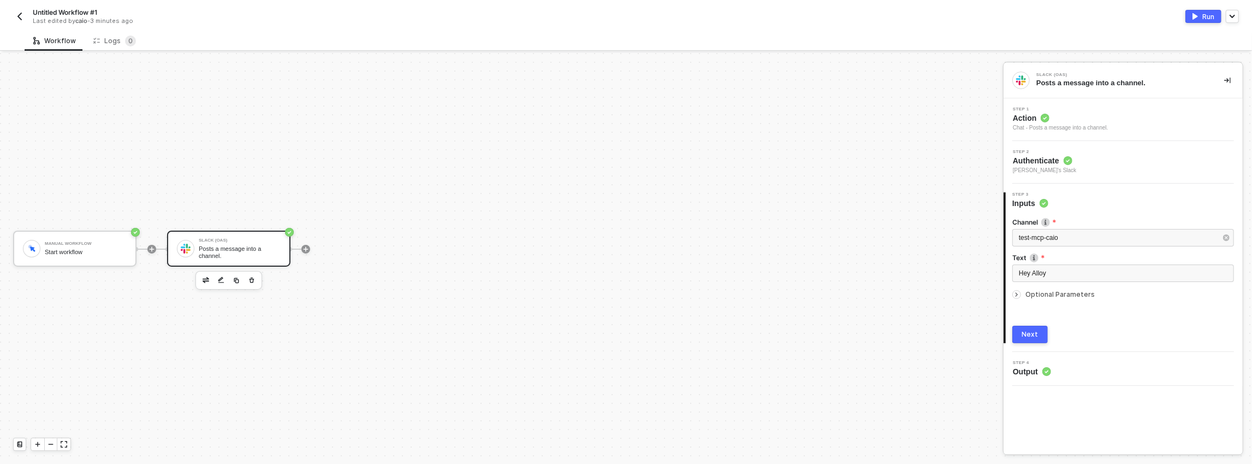
click at [1048, 349] on div "3 Step 3 Inputs Channel test-mcp-caio Text Hey Alloy Optional Parameters Next" at bounding box center [1123, 267] width 239 height 168
click at [1049, 361] on span "Step 4" at bounding box center [1032, 362] width 38 height 4
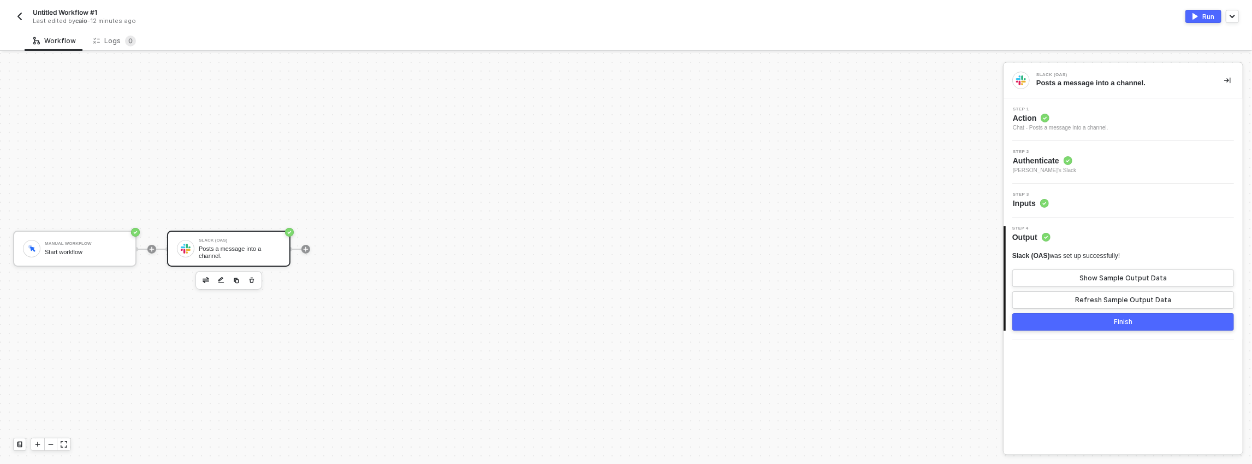
drag, startPoint x: 1014, startPoint y: 253, endPoint x: 1141, endPoint y: 254, distance: 126.1
click at [1141, 254] on div "Slack (OAS) was set up successfully!" at bounding box center [1123, 255] width 222 height 9
copy div "lack (OAS) was set up successfully!"
click at [1054, 262] on div "Slack (OAS) was set up successfully! Show Sample Output Data Refresh Sample Out…" at bounding box center [1123, 279] width 222 height 57
drag, startPoint x: 1012, startPoint y: 256, endPoint x: 1142, endPoint y: 252, distance: 130.5
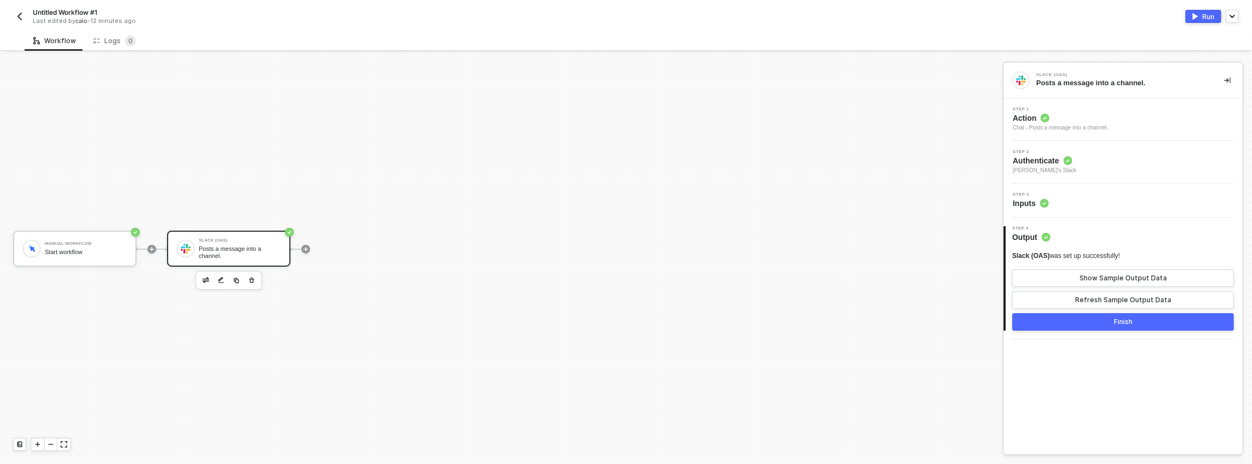
click at [1142, 252] on div "Slack (OAS) was set up successfully! Show Sample Output Data Refresh Sample Out…" at bounding box center [1124, 286] width 237 height 88
copy div "Slack (OAS) was set up successfully!"
click at [1042, 84] on div "Posts a message into a channel." at bounding box center [1121, 83] width 170 height 10
click at [1024, 118] on span "Action" at bounding box center [1061, 117] width 96 height 11
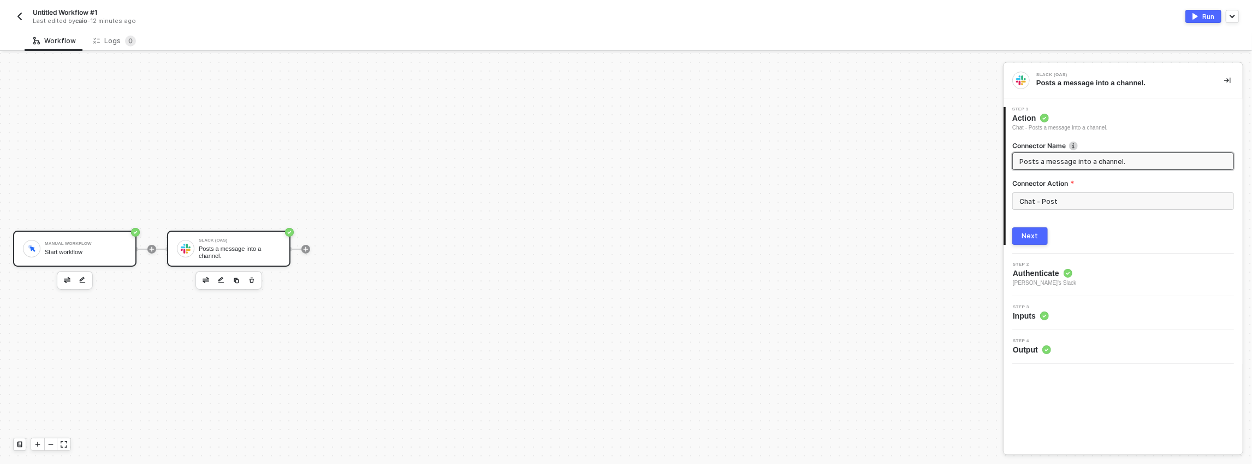
click at [95, 245] on div "Manual Workflow" at bounding box center [86, 243] width 82 height 4
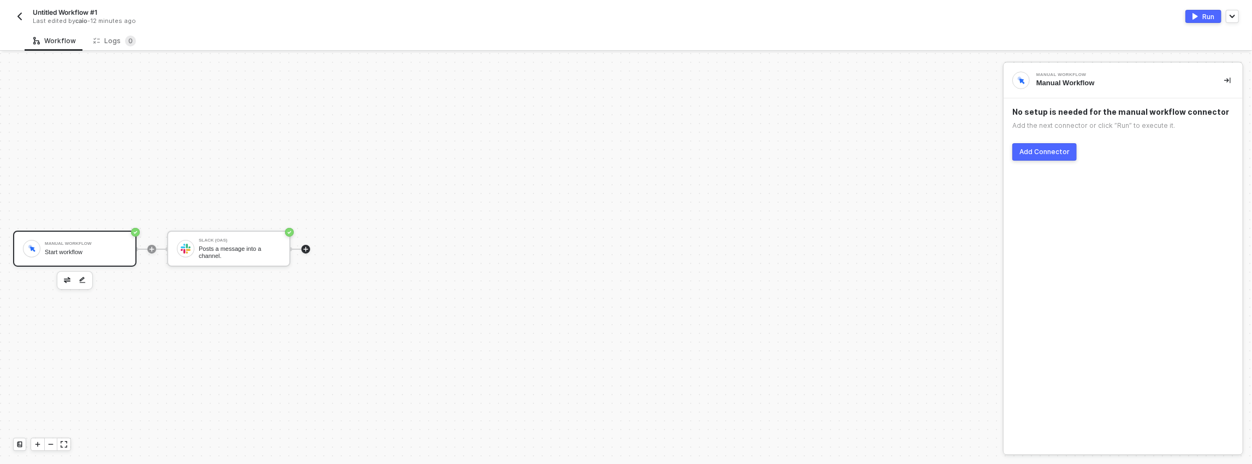
click at [304, 250] on icon "icon-play" at bounding box center [305, 249] width 7 height 7
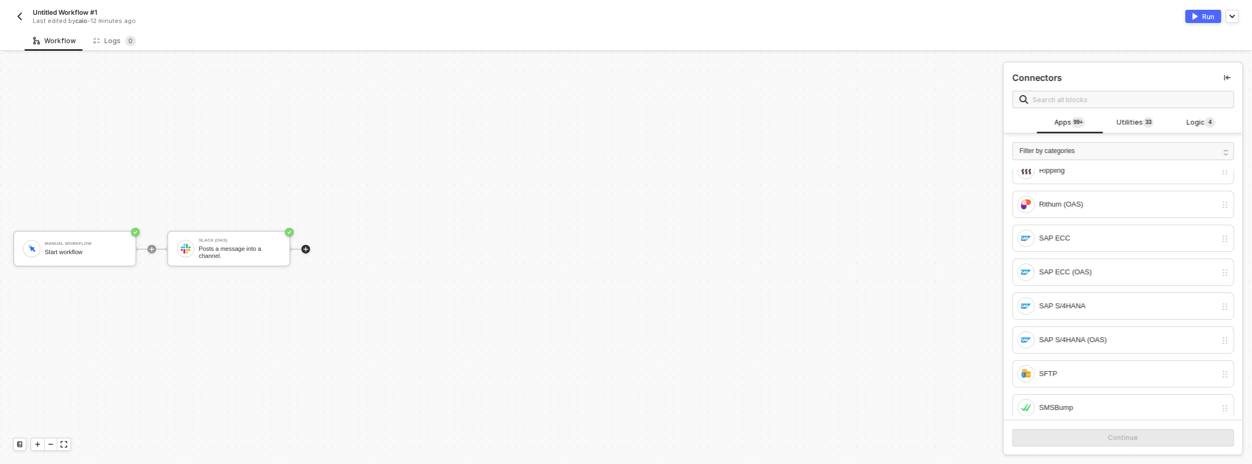
scroll to position [0, 0]
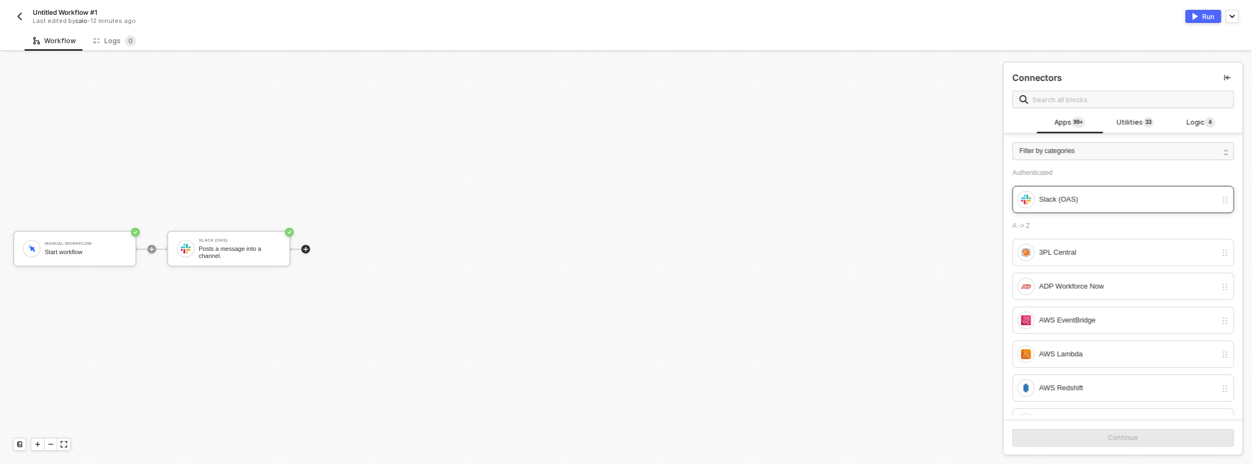
click at [1095, 194] on div "Slack (OAS)" at bounding box center [1127, 199] width 177 height 12
click at [1079, 430] on button "Continue" at bounding box center [1123, 437] width 222 height 17
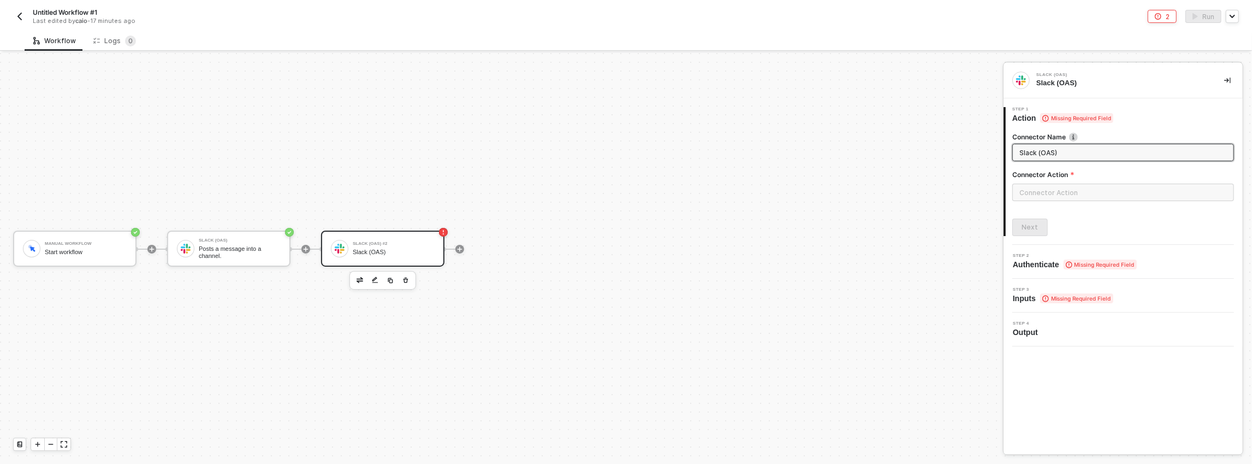
click at [1065, 150] on input "Slack (OAS)" at bounding box center [1121, 152] width 205 height 12
click at [1055, 179] on div "Connector Action" at bounding box center [1123, 177] width 222 height 14
click at [1053, 190] on input "text" at bounding box center [1123, 191] width 222 height 17
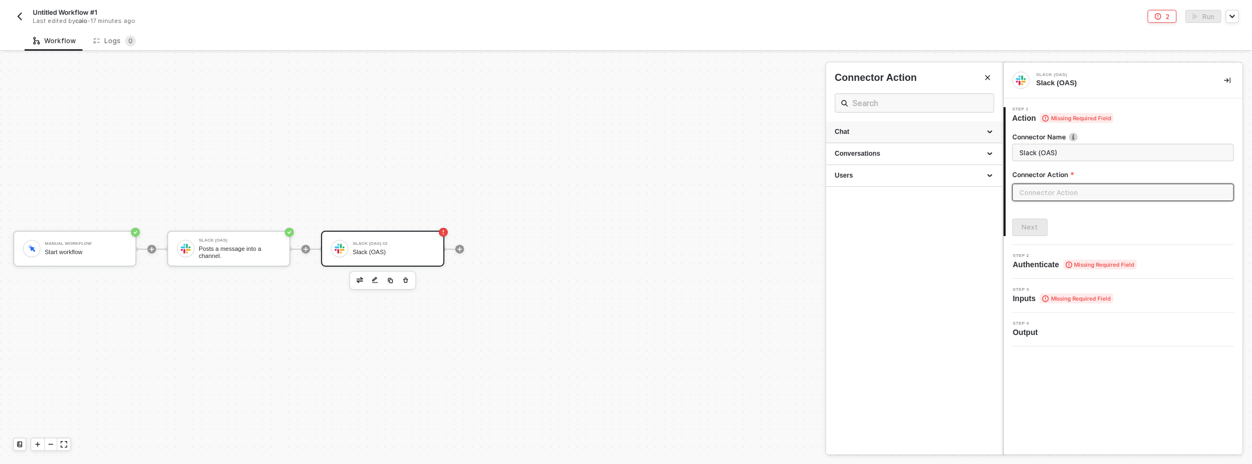
click at [886, 133] on div "Chat" at bounding box center [914, 131] width 159 height 9
click at [872, 153] on div "Post" at bounding box center [914, 152] width 159 height 9
type input "Posts a message into a channel."
type input "Chat - Post"
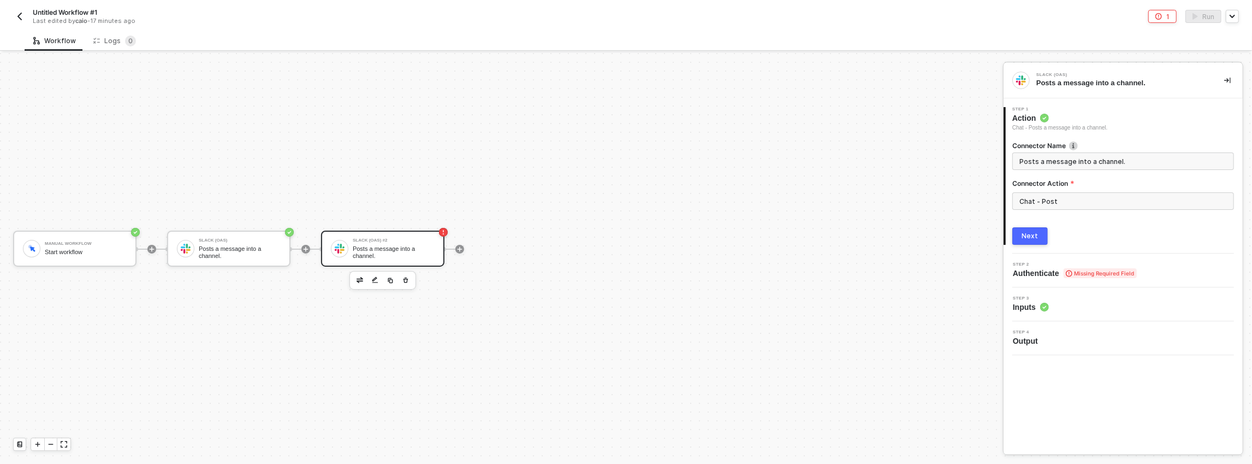
click at [1038, 238] on button "Next" at bounding box center [1029, 235] width 35 height 17
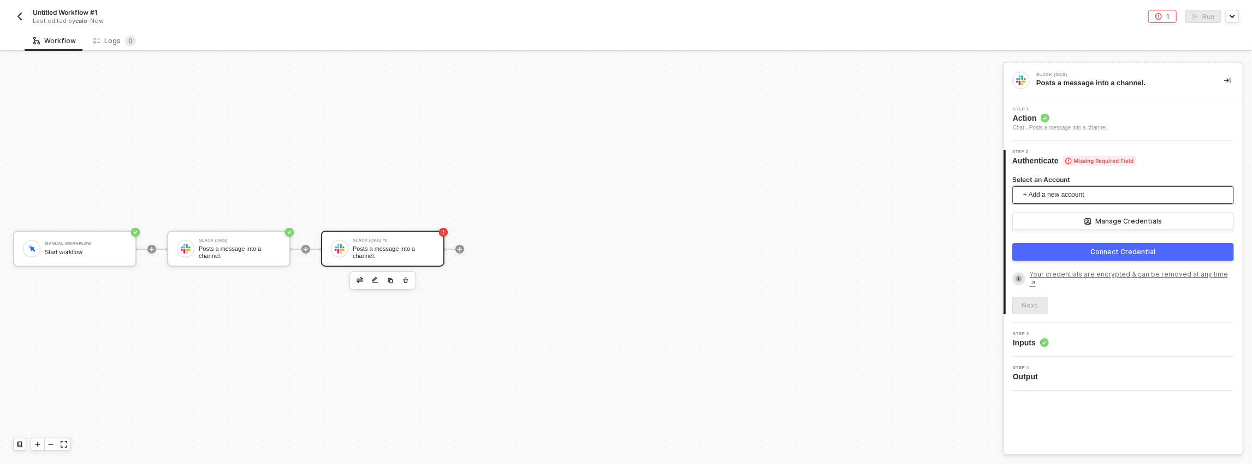
click at [1058, 197] on span "+ Add a new account" at bounding box center [1125, 194] width 204 height 17
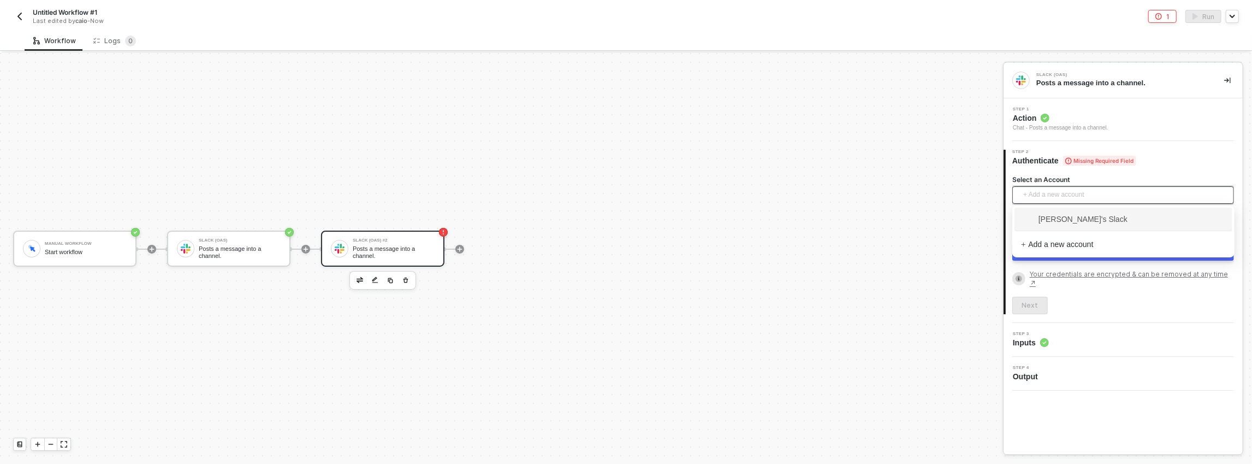
click at [1053, 213] on span "caio's Slack" at bounding box center [1074, 219] width 106 height 12
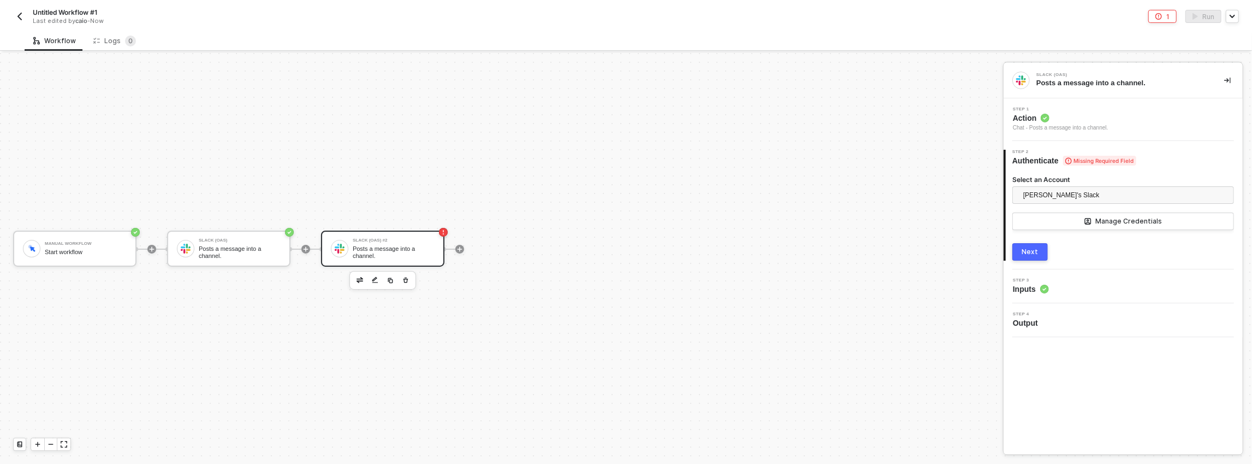
click at [1017, 256] on button "Next" at bounding box center [1029, 251] width 35 height 17
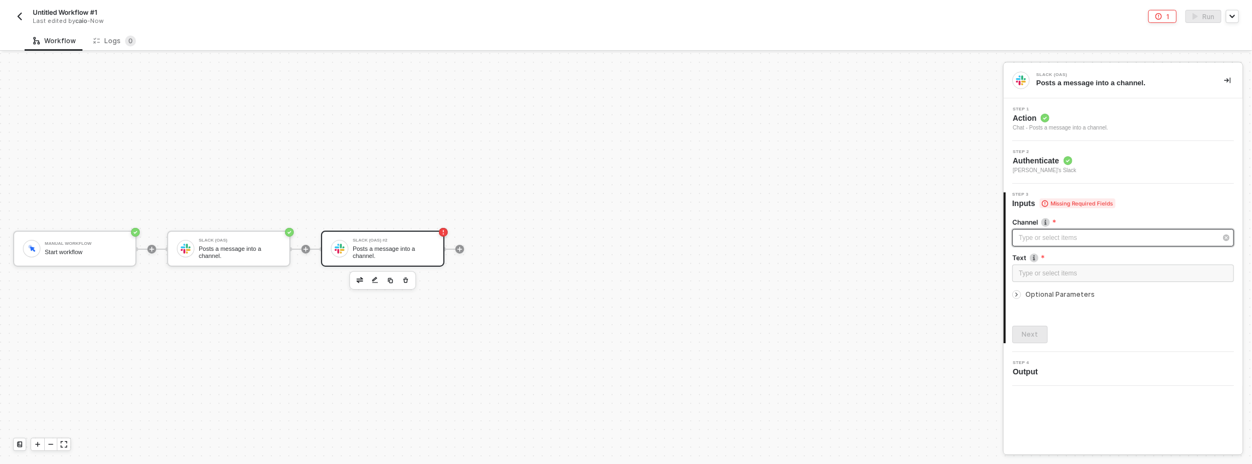
click at [1041, 238] on div "Type or select items ﻿" at bounding box center [1118, 238] width 198 height 10
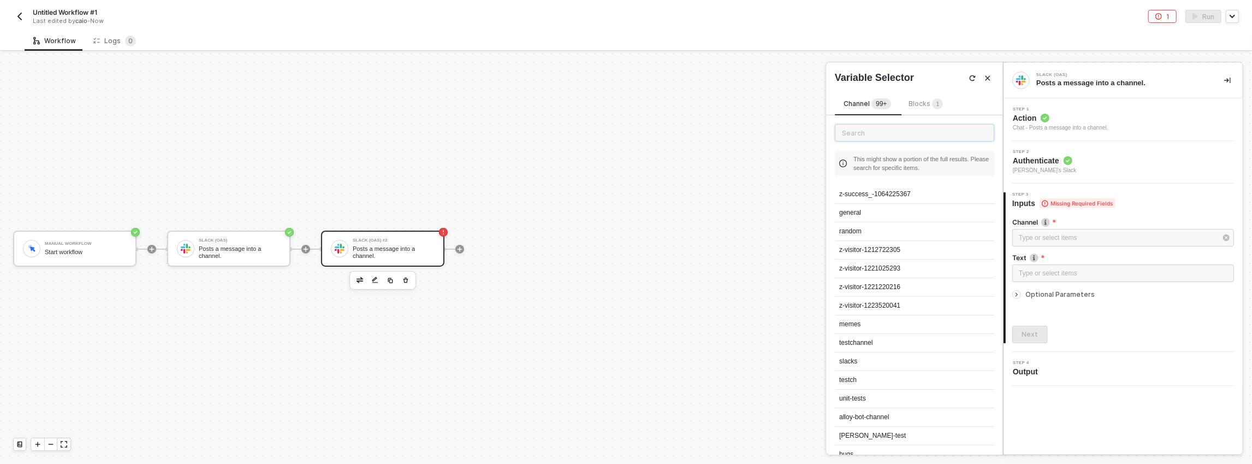
click at [896, 130] on input "text" at bounding box center [914, 132] width 159 height 17
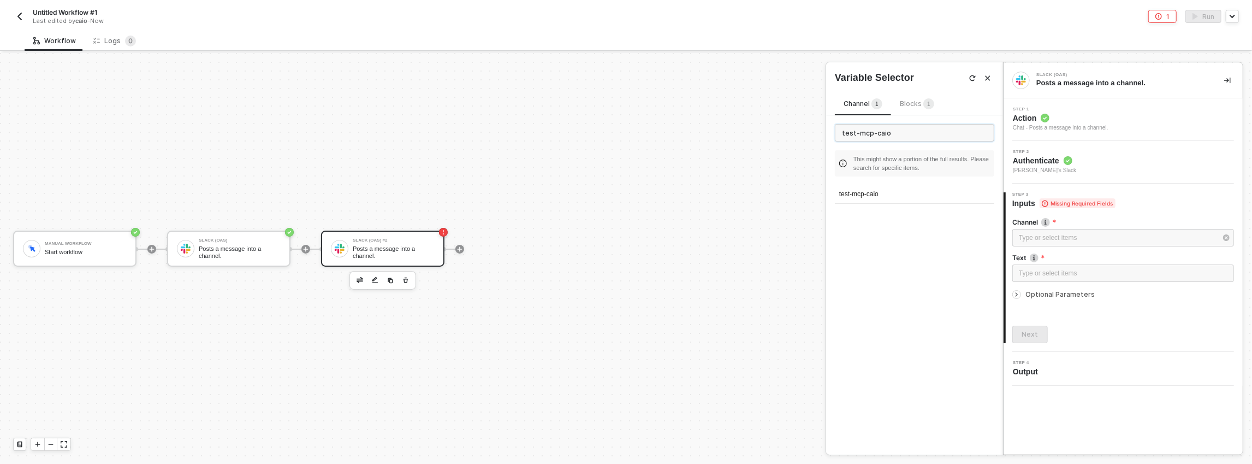
type input "test-mcp-caio"
click at [903, 117] on div "test-mcp-caio This might show a portion of the full results. Please search for …" at bounding box center [914, 168] width 177 height 106
click at [904, 112] on div "Channel 1 Blocks 1" at bounding box center [889, 106] width 108 height 17
click at [905, 108] on div "Blocks 1" at bounding box center [917, 104] width 34 height 12
click at [897, 169] on div "Posts a message into a channel." at bounding box center [921, 171] width 125 height 9
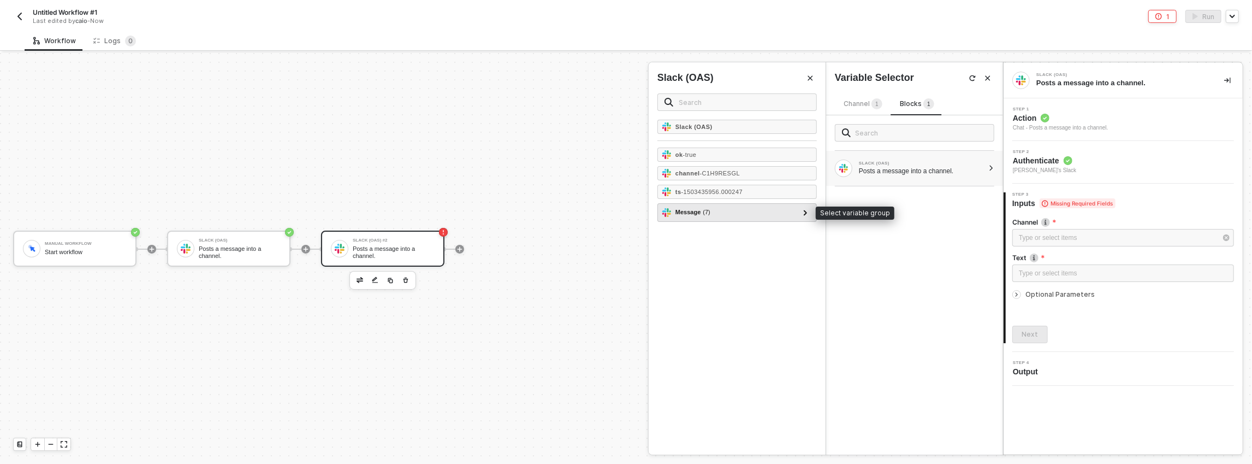
click at [754, 211] on div "Message ( 7 )" at bounding box center [730, 212] width 136 height 13
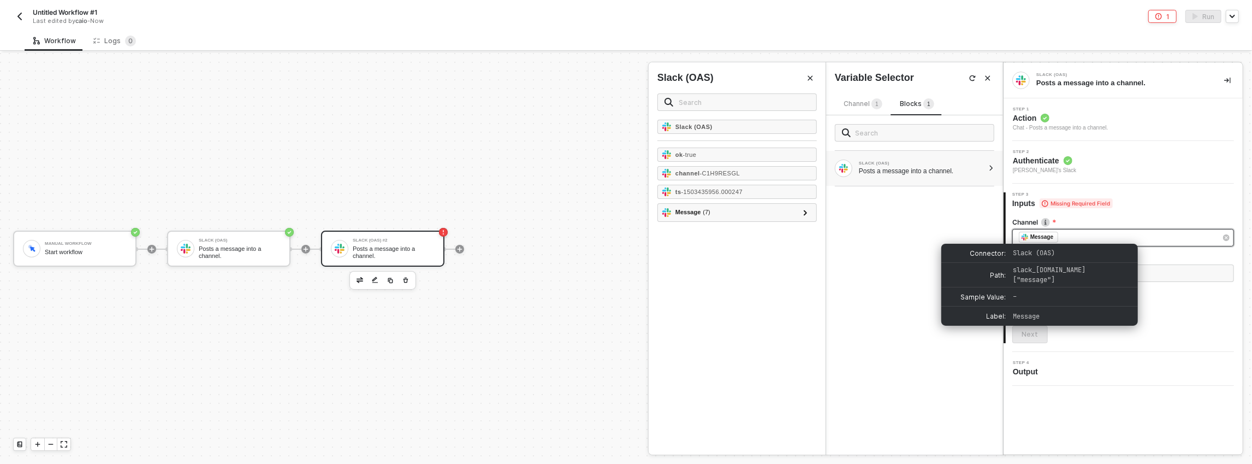
click at [1055, 236] on div "Message" at bounding box center [1038, 236] width 39 height 11
click at [1067, 237] on div "﻿ ﻿ Message ﻿" at bounding box center [1118, 237] width 198 height 12
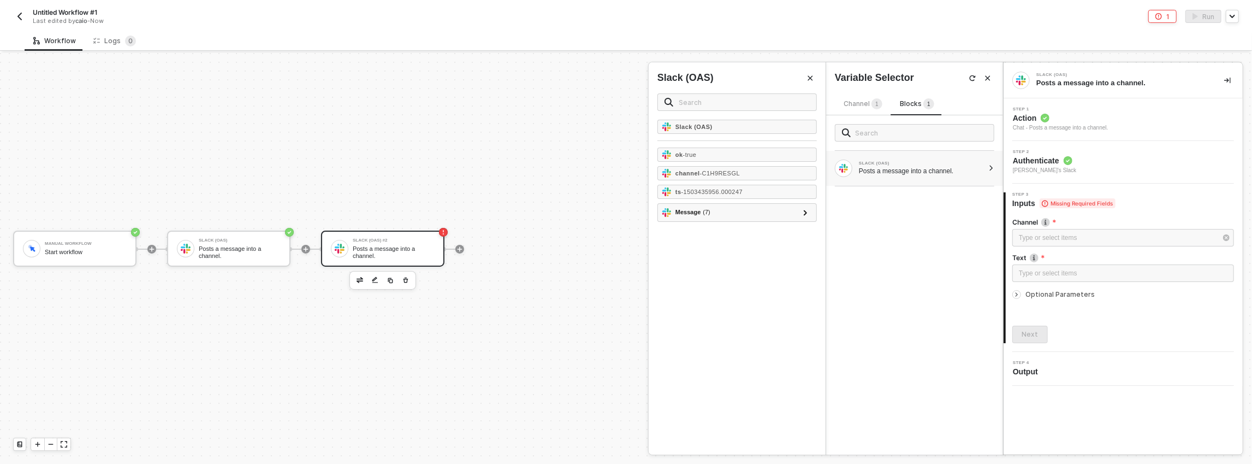
click at [874, 100] on sup "1" at bounding box center [876, 103] width 11 height 11
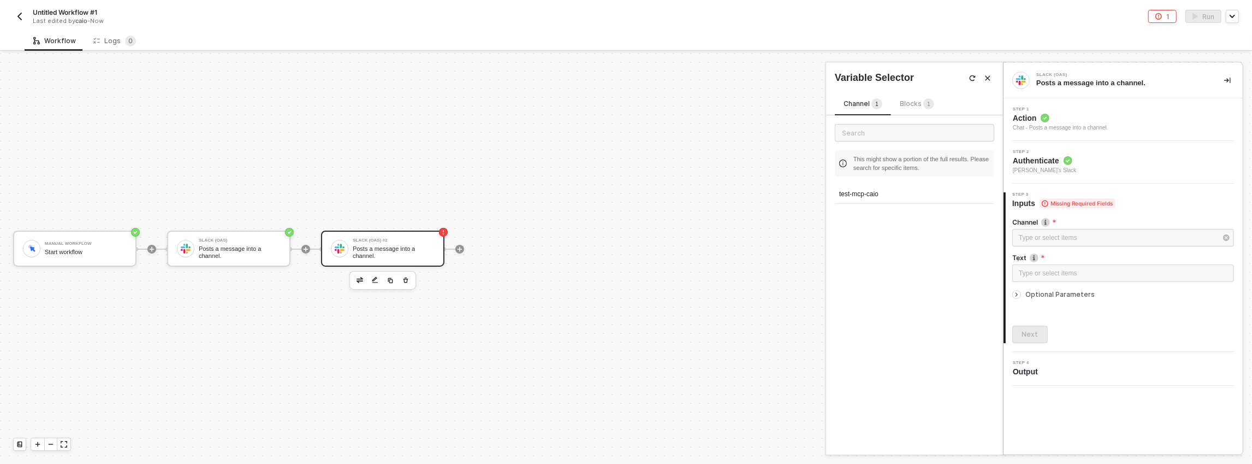
click at [887, 183] on div "This might show a portion of the full results. Please search for specific items…" at bounding box center [914, 168] width 177 height 106
click at [886, 188] on div "test-mcp-caio" at bounding box center [914, 194] width 159 height 19
click at [1050, 272] on div "Type or select items ﻿" at bounding box center [1123, 273] width 209 height 10
click at [885, 133] on div "SLACK (OAS)" at bounding box center [921, 132] width 125 height 4
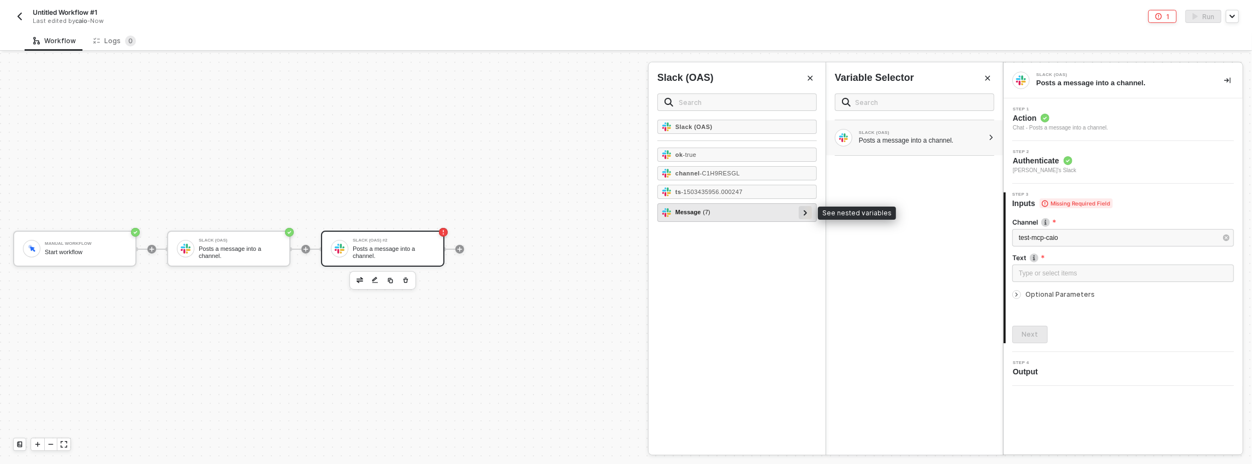
click at [808, 212] on div at bounding box center [805, 212] width 5 height 12
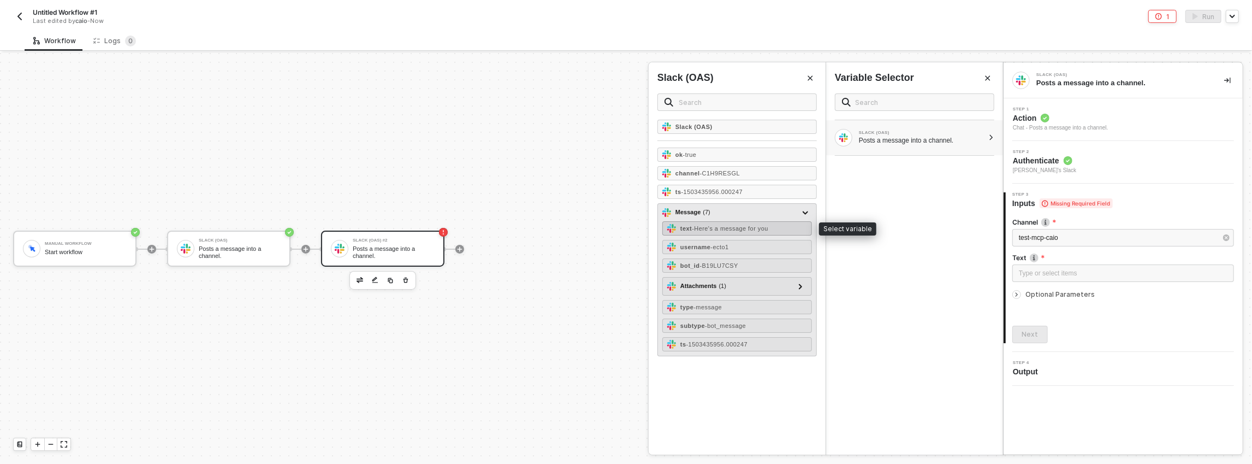
click at [729, 221] on div "text - Here's a message for you" at bounding box center [737, 228] width 150 height 14
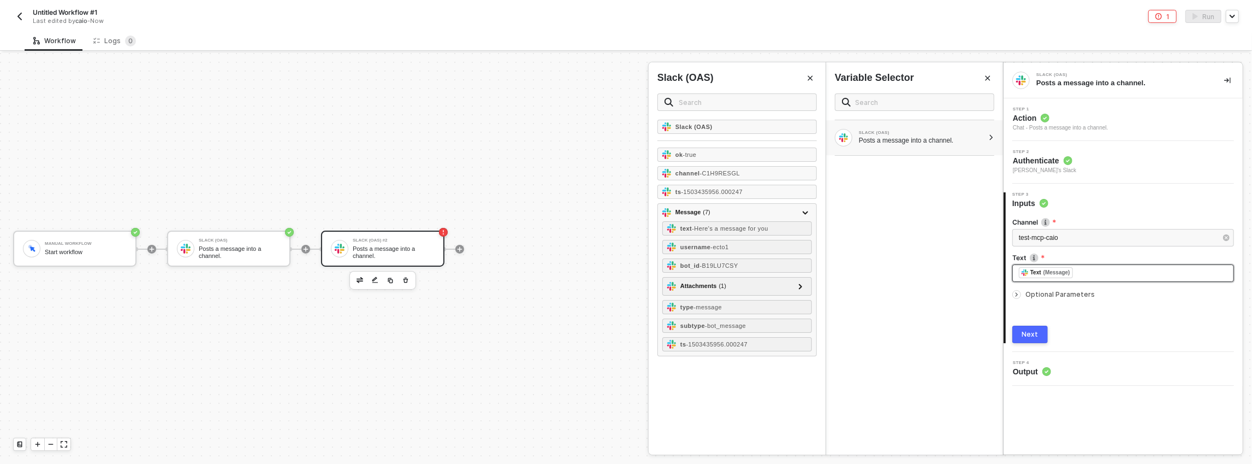
click at [1088, 272] on div "﻿ ﻿ Text (Message) ﻿" at bounding box center [1123, 273] width 209 height 12
click at [1014, 272] on div "﻿ ﻿ Text (Message) ﻿" at bounding box center [1123, 272] width 222 height 17
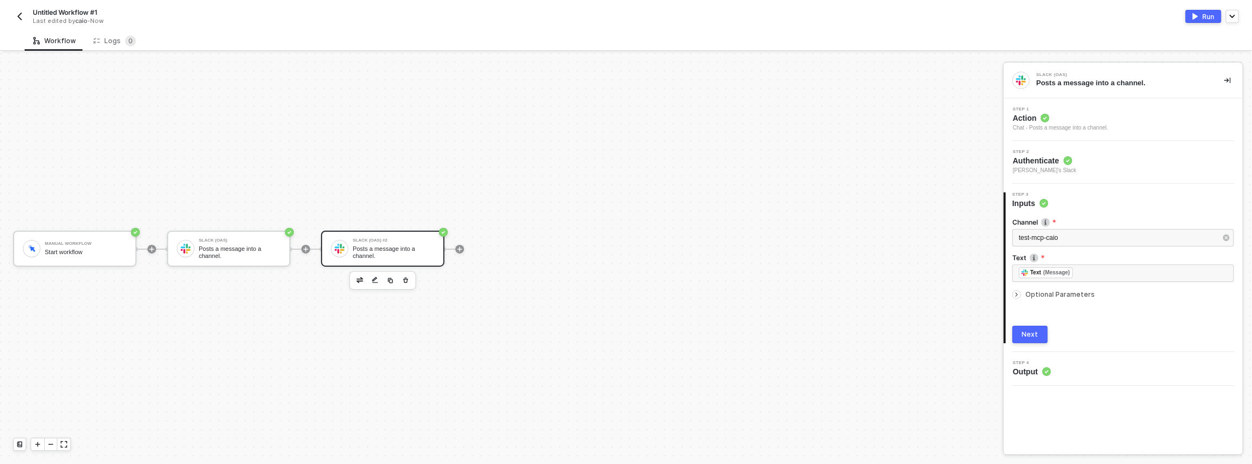
click at [1020, 290] on div at bounding box center [1018, 294] width 13 height 12
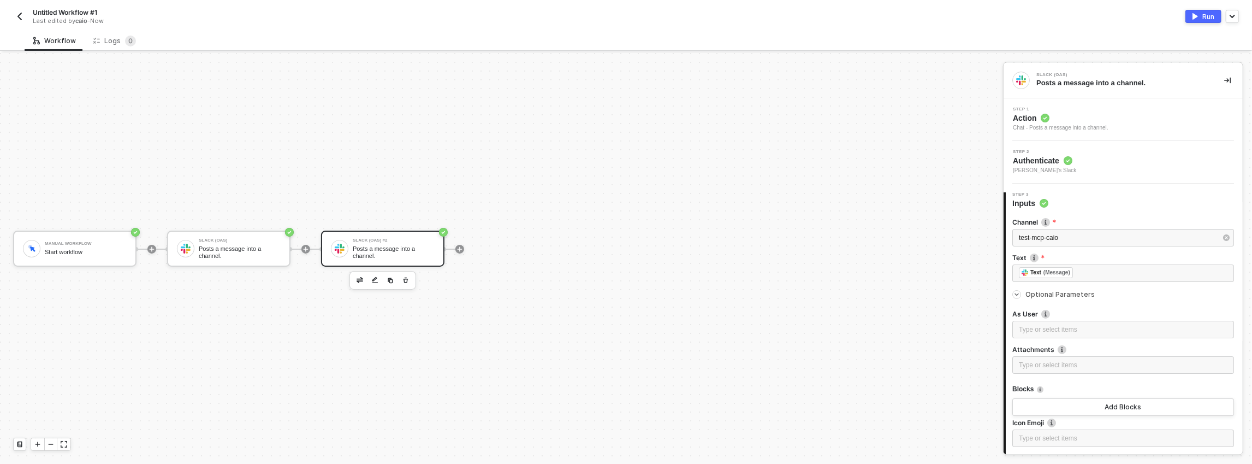
click at [1018, 292] on icon "icon-arrow-right-small" at bounding box center [1016, 294] width 7 height 7
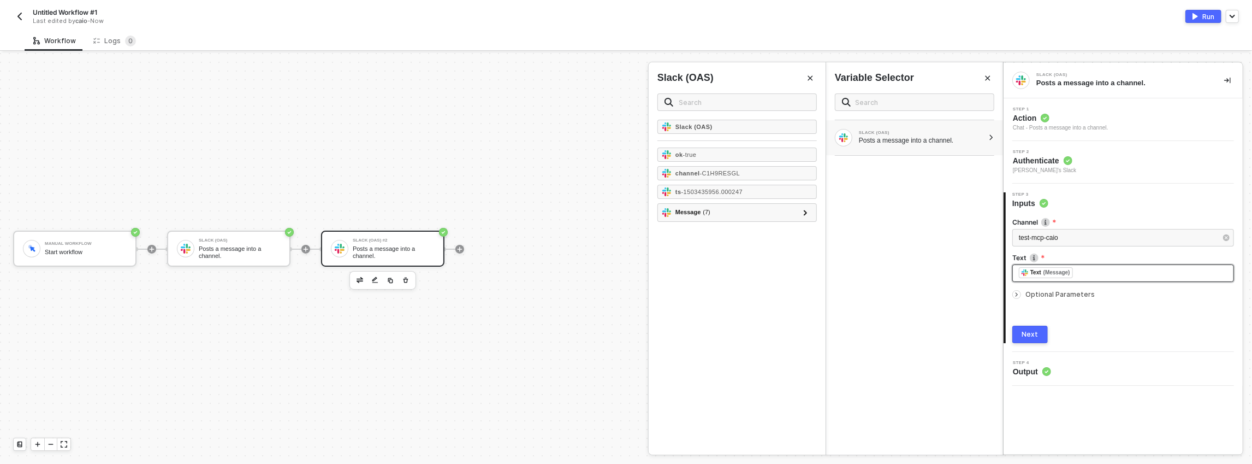
click at [1017, 268] on div "﻿ ﻿ Text (Message) ﻿" at bounding box center [1123, 272] width 222 height 17
click at [1161, 273] on div "Post message " ﻿ Text (Message) ﻿" at bounding box center [1123, 273] width 209 height 12
click at [1159, 272] on div "Post message " ﻿ Text (Message) ﻿" at bounding box center [1123, 273] width 209 height 12
click at [1017, 337] on button "Next" at bounding box center [1029, 333] width 35 height 17
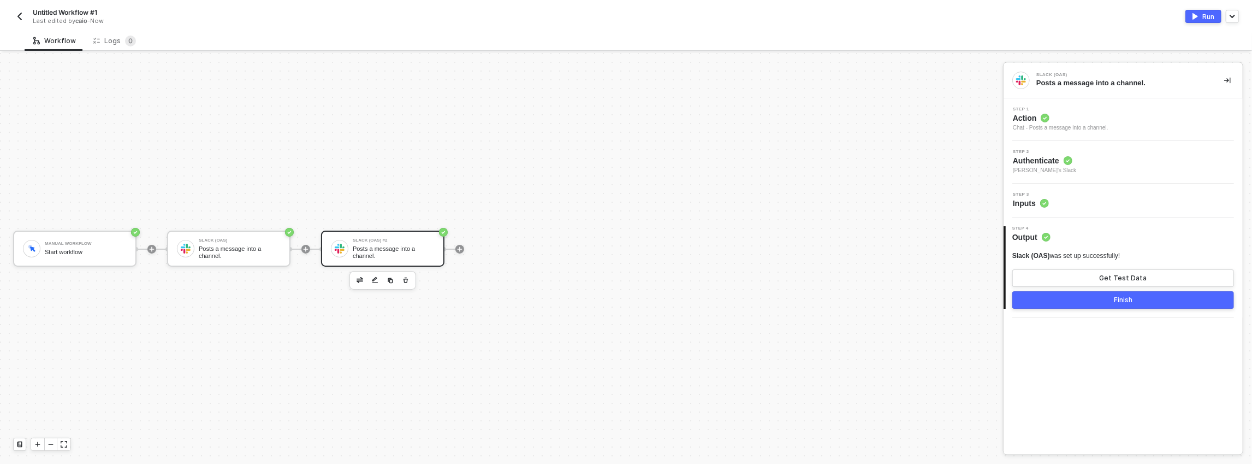
click at [1070, 303] on button "Finish" at bounding box center [1123, 299] width 222 height 17
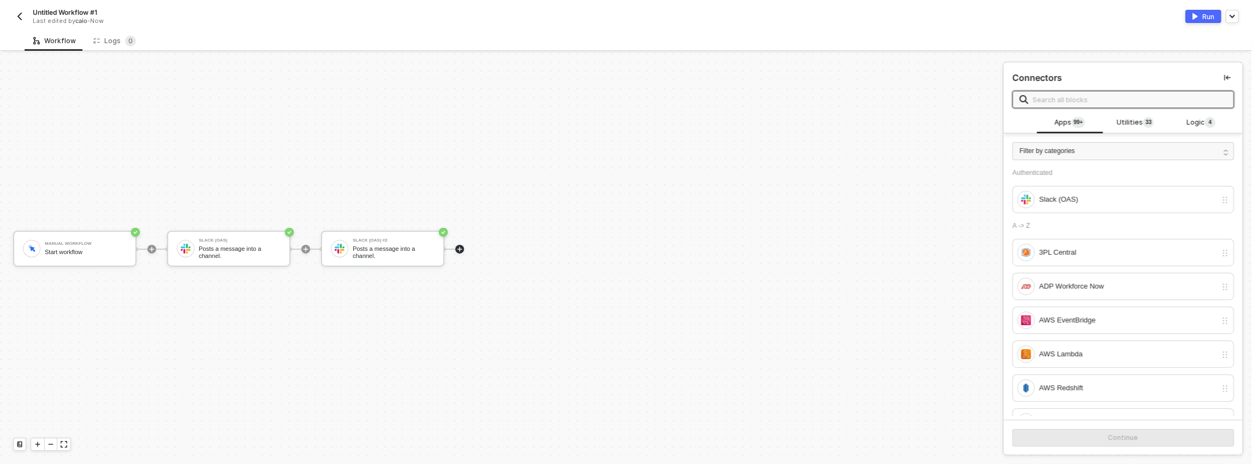
click at [1203, 19] on div "Run" at bounding box center [1208, 16] width 12 height 9
click at [421, 214] on div at bounding box center [459, 248] width 145 height 85
drag, startPoint x: 357, startPoint y: 205, endPoint x: 438, endPoint y: 201, distance: 81.4
drag, startPoint x: 339, startPoint y: 195, endPoint x: 321, endPoint y: 194, distance: 17.5
click at [339, 195] on div "Manual Workflow Start workflow Slack (OAS) Posts a message into a channel. Slac…" at bounding box center [499, 250] width 998 height 431
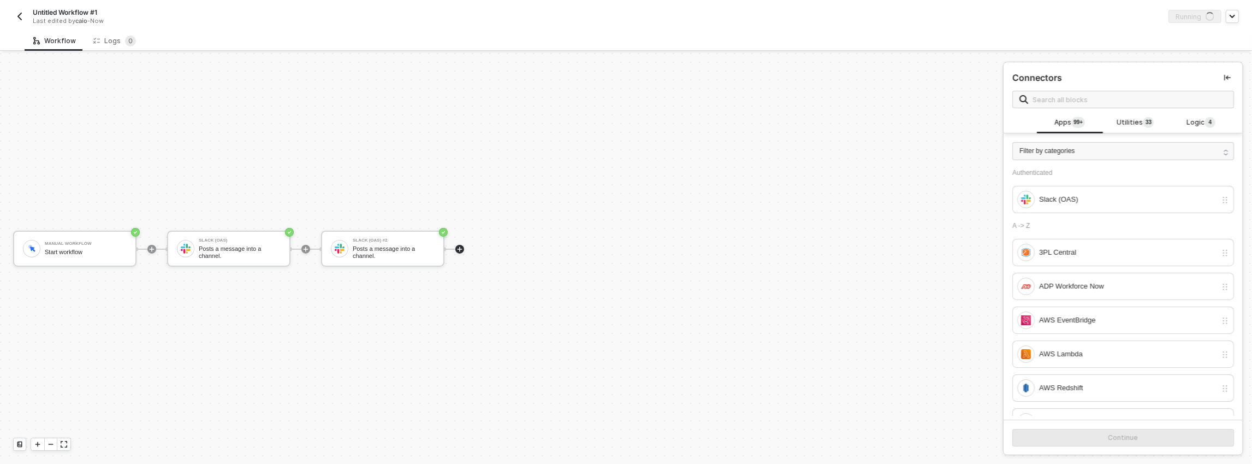
drag, startPoint x: 355, startPoint y: 192, endPoint x: 418, endPoint y: 192, distance: 62.2
drag, startPoint x: 413, startPoint y: 205, endPoint x: 402, endPoint y: 188, distance: 19.9
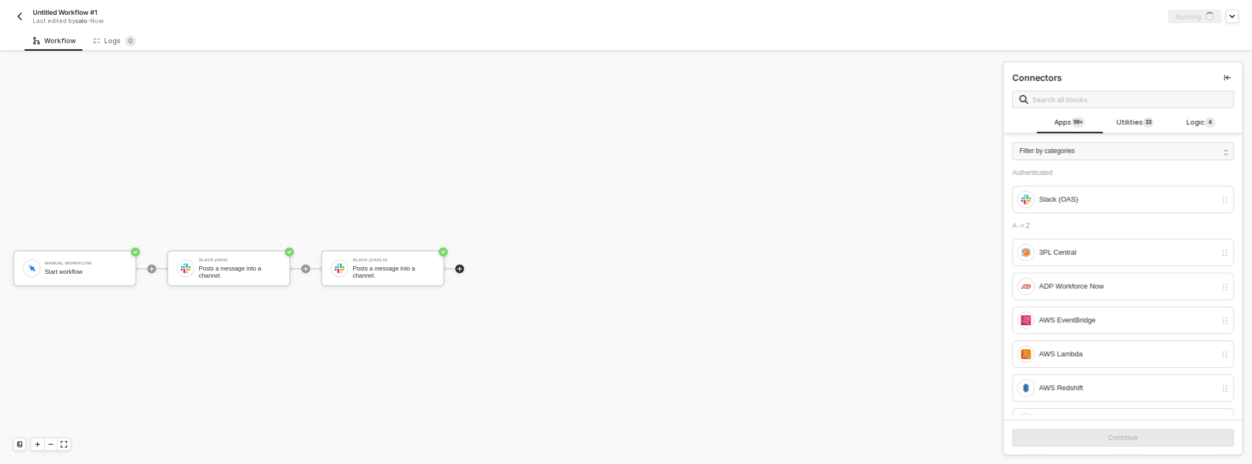
drag, startPoint x: 371, startPoint y: 186, endPoint x: 376, endPoint y: 246, distance: 60.8
click at [55, 440] on div at bounding box center [50, 444] width 13 height 12
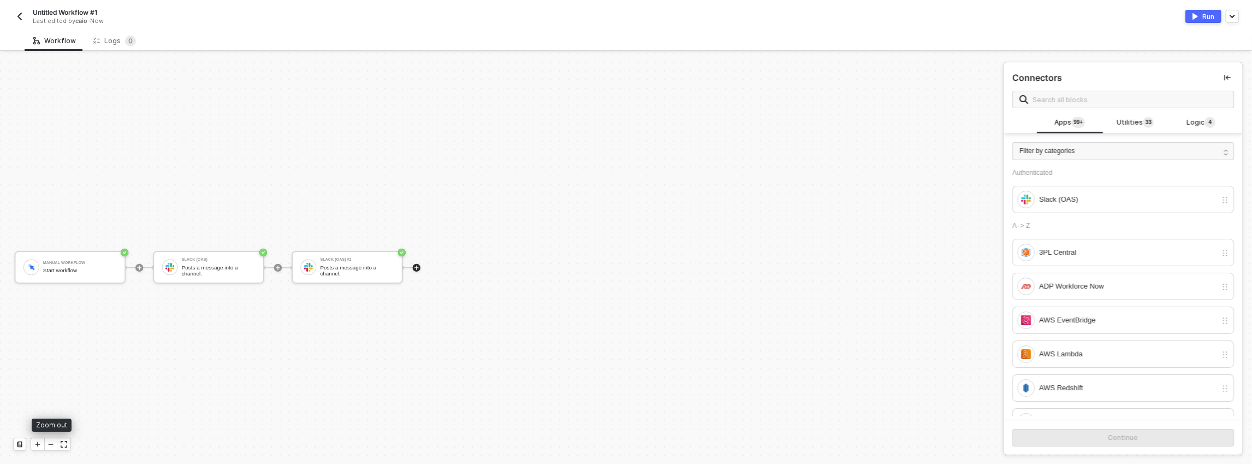
click at [54, 441] on icon "icon-minus" at bounding box center [51, 444] width 7 height 7
drag, startPoint x: 108, startPoint y: 397, endPoint x: 138, endPoint y: 399, distance: 30.1
click at [138, 399] on div "Manual Workflow Start workflow Slack (OAS) Posts a message into a channel. Slac…" at bounding box center [501, 258] width 1003 height 411
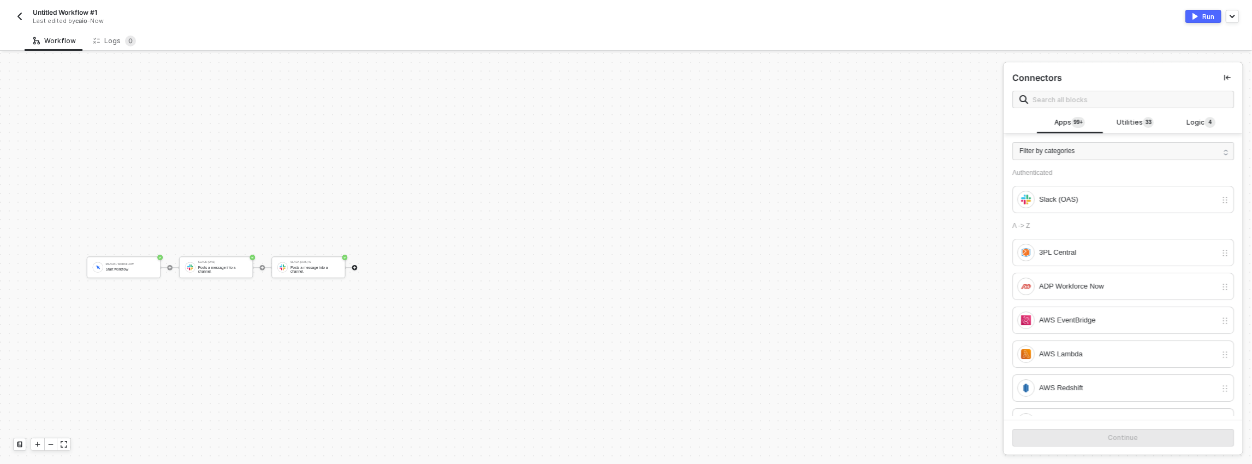
drag, startPoint x: 100, startPoint y: 375, endPoint x: 135, endPoint y: 352, distance: 41.3
click at [135, 354] on div "Manual Workflow Start workflow Slack (OAS) Posts a message into a channel. Slac…" at bounding box center [378, 267] width 598 height 258
click at [38, 443] on icon "icon-play" at bounding box center [37, 444] width 7 height 7
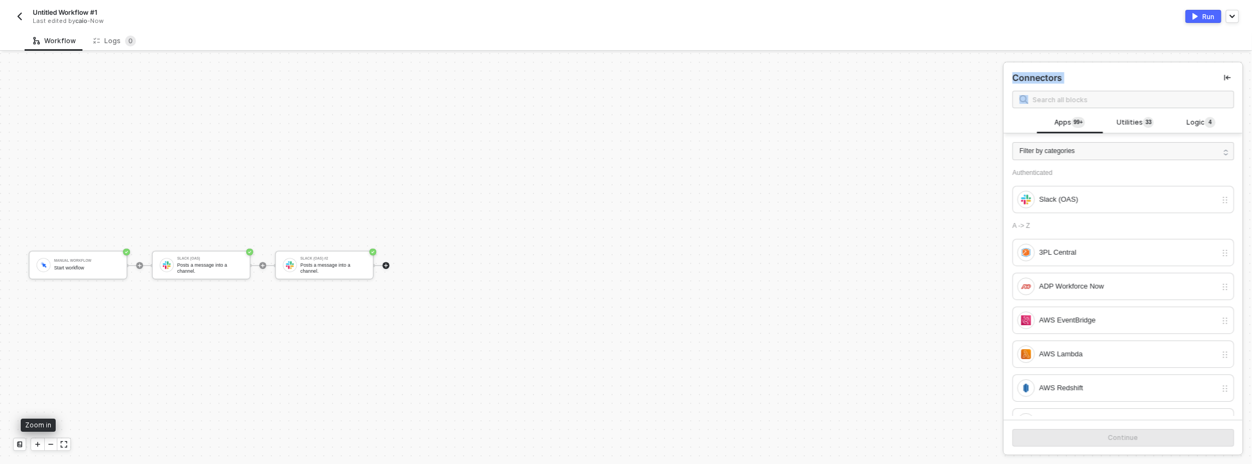
click at [38, 443] on icon "icon-play" at bounding box center [37, 444] width 7 height 7
click at [624, 393] on div "Manual Workflow Start workflow Slack (OAS) Posts a message into a channel. Slac…" at bounding box center [452, 265] width 898 height 388
click at [424, 238] on div at bounding box center [416, 265] width 130 height 76
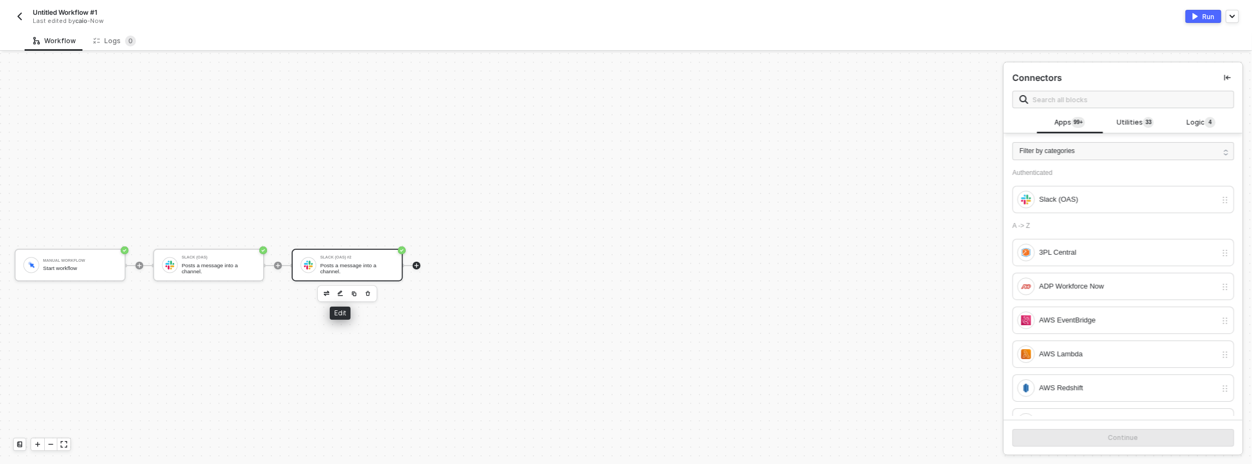
click at [346, 266] on div "Posts a message into a channel." at bounding box center [357, 268] width 74 height 13
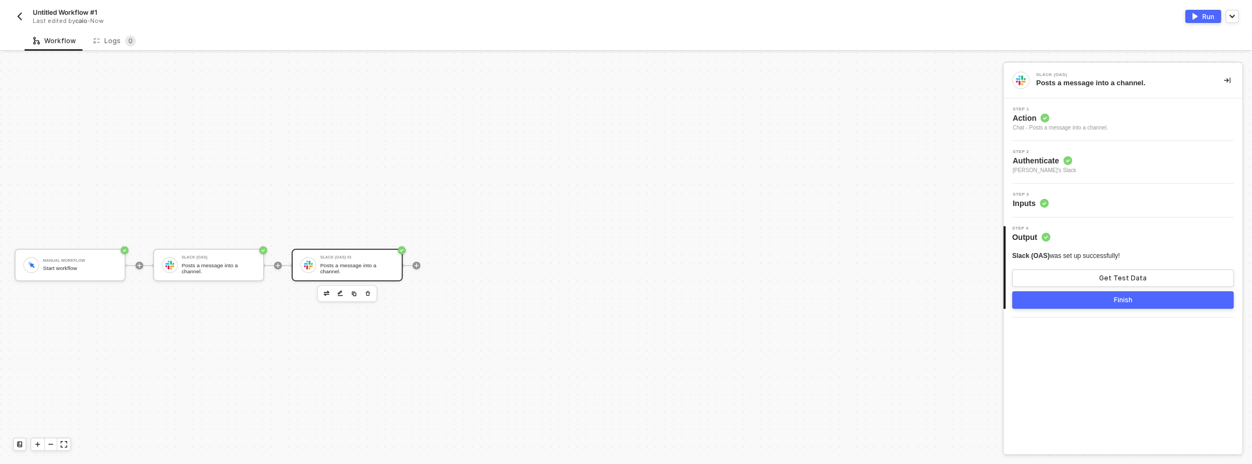
click at [1050, 186] on div "Step 3 Inputs" at bounding box center [1123, 200] width 239 height 34
click at [1049, 196] on div "Step 3 Inputs" at bounding box center [1124, 200] width 236 height 16
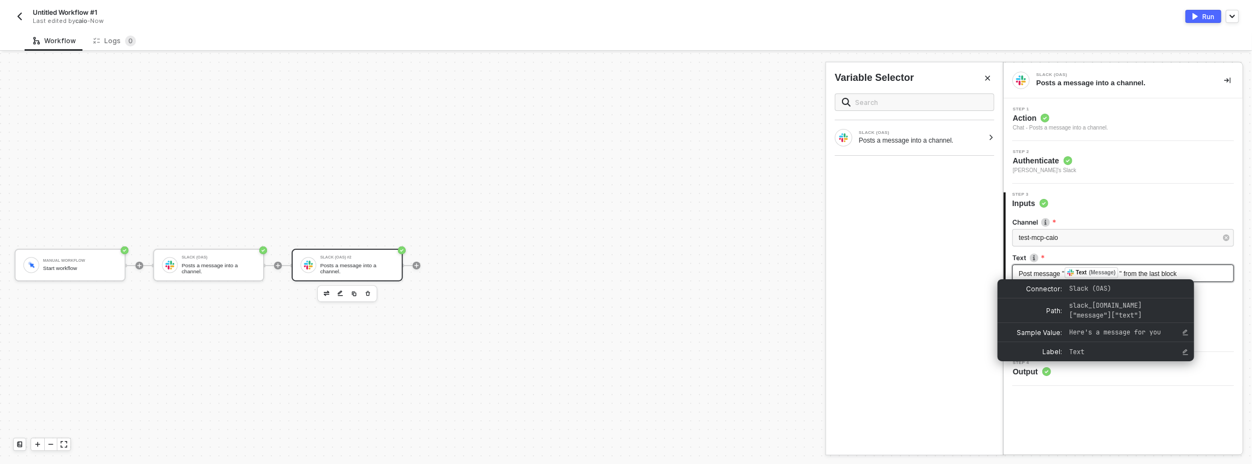
click at [1076, 272] on div "Text (Message)" at bounding box center [1092, 272] width 54 height 11
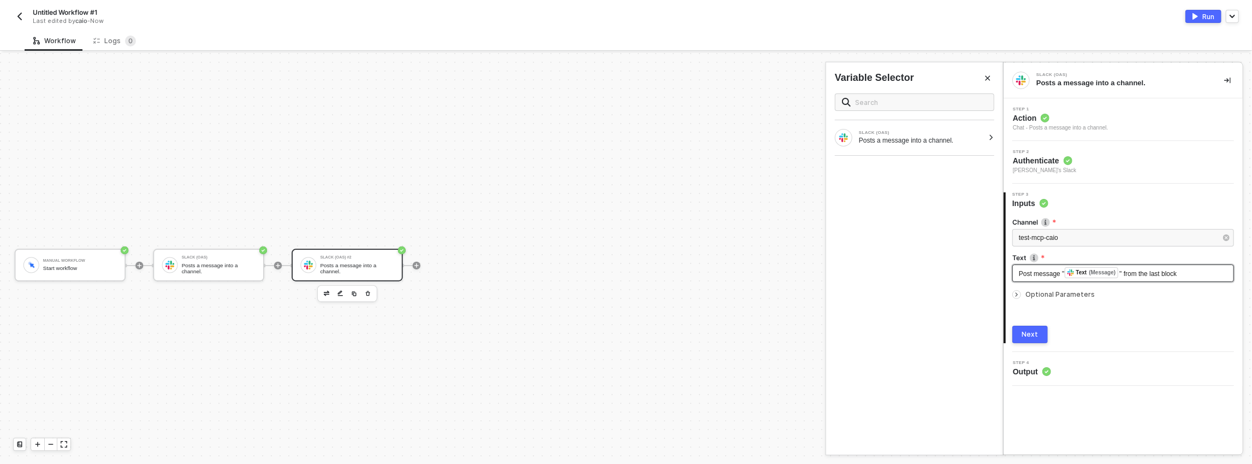
click at [1090, 272] on div "Text (Message)" at bounding box center [1092, 272] width 54 height 11
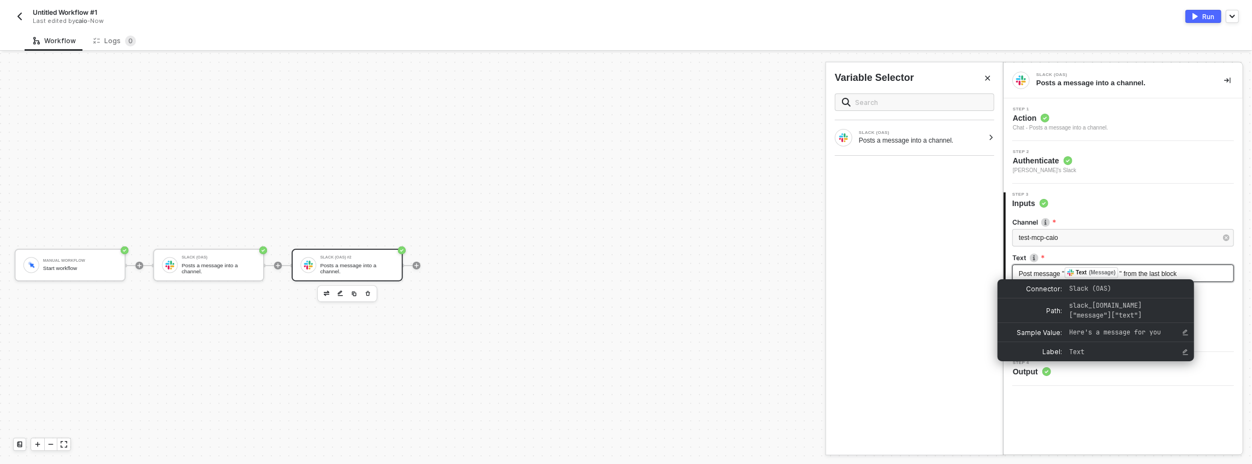
click at [1090, 272] on div "Text (Message)" at bounding box center [1092, 272] width 54 height 11
click at [1183, 333] on icon "Edit Sample Value" at bounding box center [1185, 332] width 7 height 7
click at [1126, 311] on span "slack_oas.data["message"]["text"]" at bounding box center [1127, 310] width 114 height 20
click at [1106, 293] on span "Slack (OAS)" at bounding box center [1127, 288] width 114 height 10
click at [1091, 273] on div "Text (Message)" at bounding box center [1092, 272] width 54 height 11
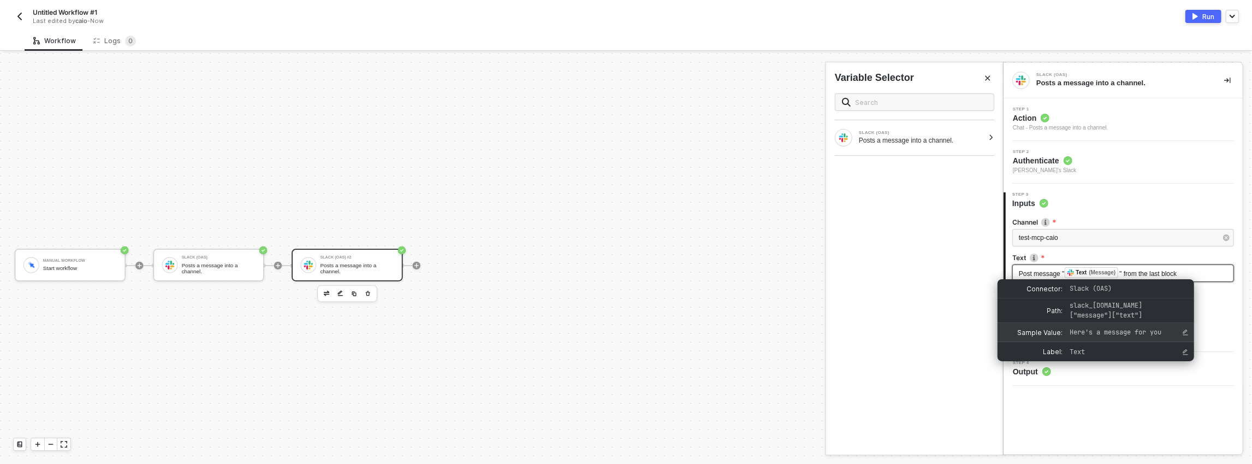
click at [1087, 271] on div "Text" at bounding box center [1081, 273] width 11 height 10
click at [1079, 269] on div "Text" at bounding box center [1081, 273] width 11 height 10
drag, startPoint x: 1079, startPoint y: 269, endPoint x: 1191, endPoint y: 280, distance: 111.9
click at [1081, 269] on div "Text" at bounding box center [1081, 273] width 11 height 10
click at [1191, 280] on div "Connector: Slack (OAS)" at bounding box center [1096, 288] width 197 height 19
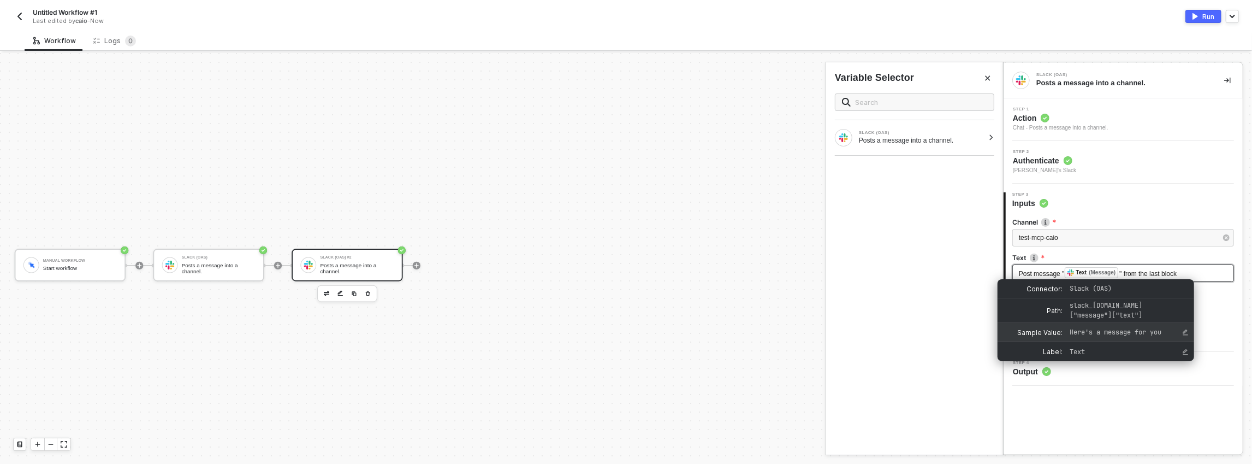
click at [1196, 272] on div "Post message " ﻿ Text (Message) " from the last block" at bounding box center [1123, 273] width 209 height 12
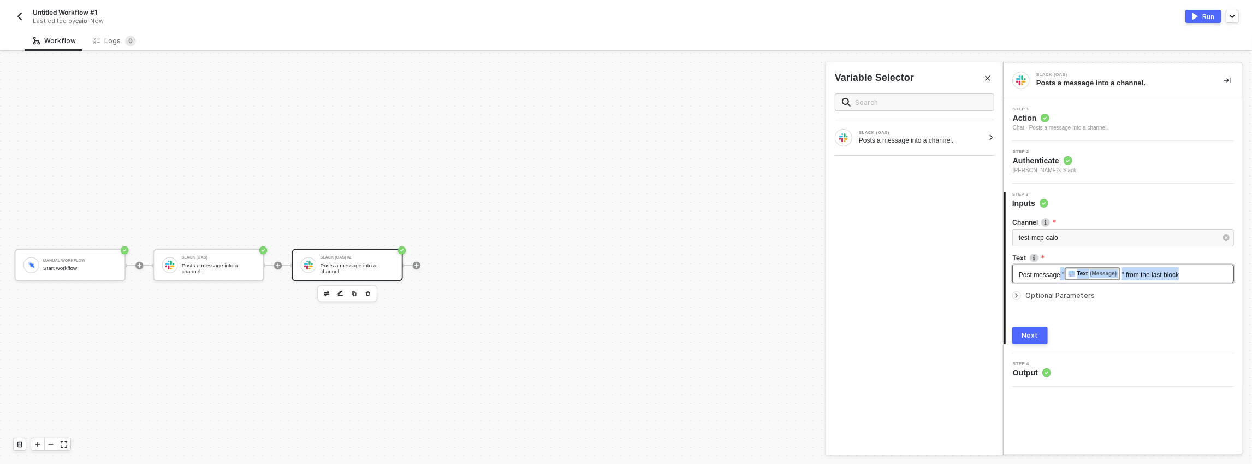
drag, startPoint x: 1196, startPoint y: 272, endPoint x: 1061, endPoint y: 270, distance: 134.9
click at [1061, 270] on div "Post message " ﻿ Text (Message) " from the last block" at bounding box center [1123, 273] width 209 height 13
click at [922, 145] on div "SLACK (OAS) Posts a message into a channel." at bounding box center [909, 137] width 149 height 17
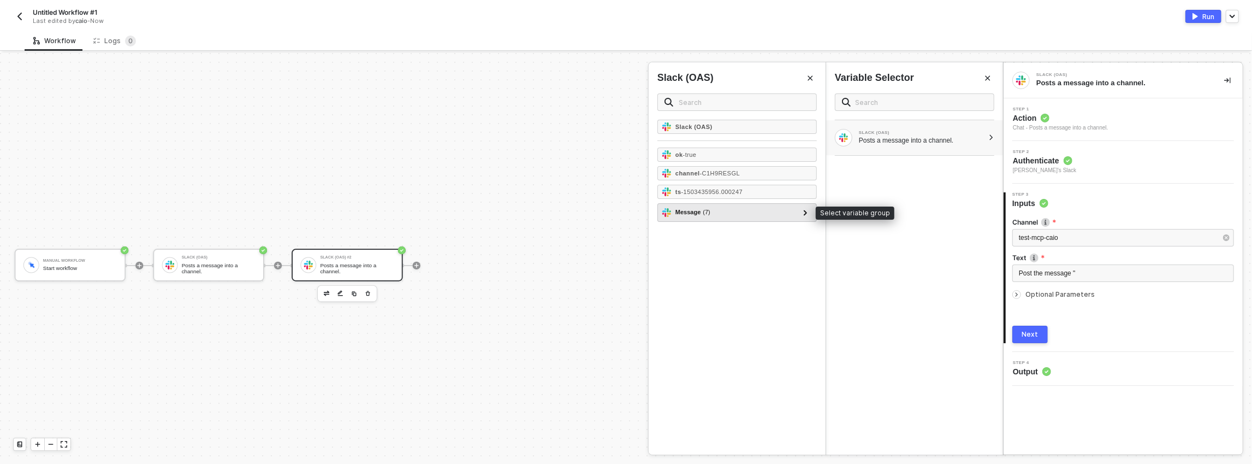
drag, startPoint x: 734, startPoint y: 207, endPoint x: 743, endPoint y: 212, distance: 9.8
click at [734, 207] on div "Message ( 7 )" at bounding box center [730, 212] width 136 height 13
click at [805, 210] on icon at bounding box center [806, 212] width 4 height 5
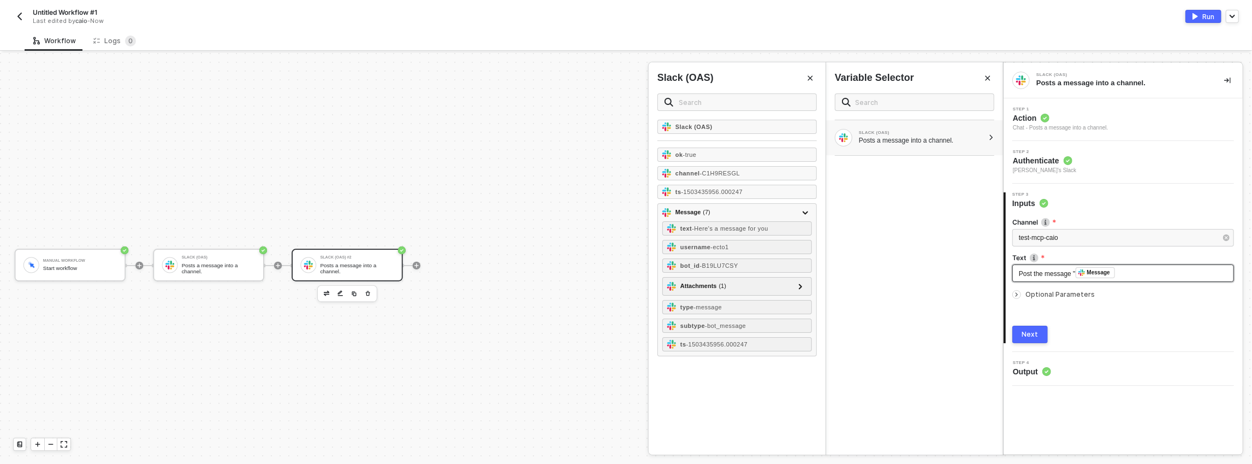
click at [1136, 271] on div "Post the message " ﻿ Message ﻿" at bounding box center [1123, 273] width 209 height 12
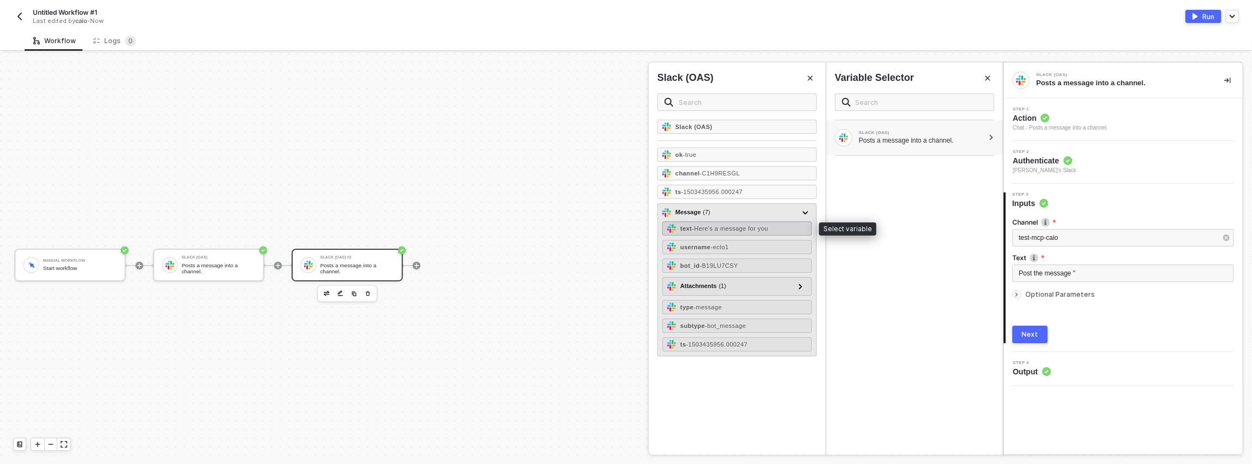
click at [740, 230] on div "text - Here's a message for you" at bounding box center [737, 228] width 150 height 14
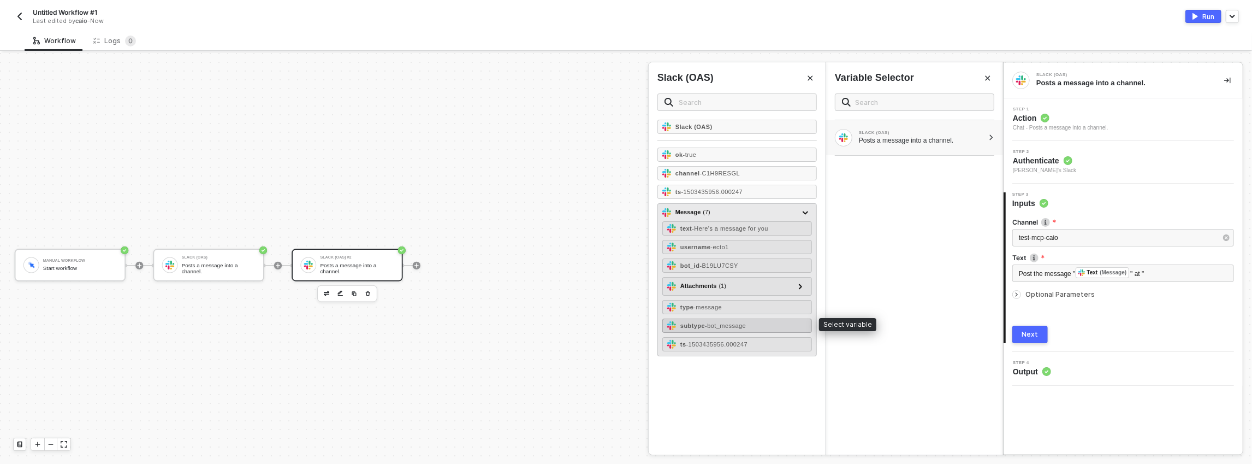
click at [722, 326] on div "subtype - bot_message" at bounding box center [737, 325] width 150 height 14
click at [724, 341] on span "- 1503435956.000247" at bounding box center [717, 344] width 62 height 7
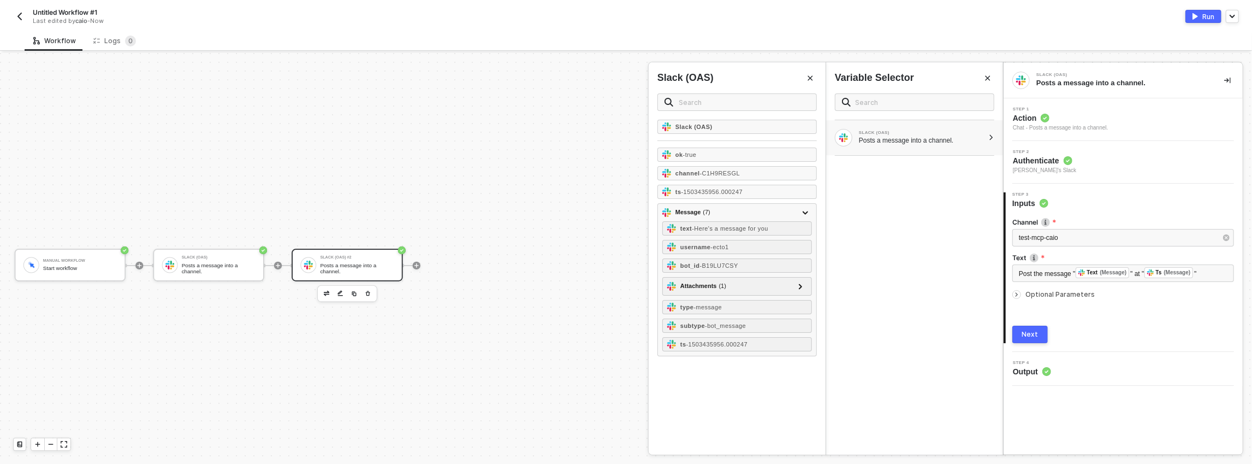
click at [1036, 325] on button "Next" at bounding box center [1029, 333] width 35 height 17
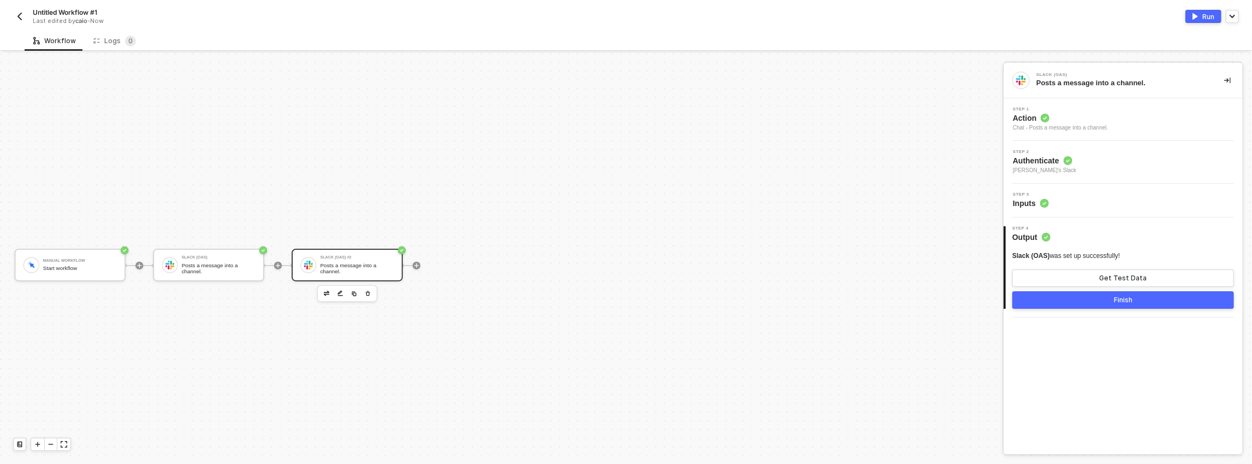
click at [1192, 20] on button "Run" at bounding box center [1203, 16] width 36 height 13
drag, startPoint x: 1041, startPoint y: 270, endPoint x: 1005, endPoint y: 156, distance: 119.7
click at [1005, 156] on div "Step 1 Action Chat - Posts a message into a channel. Step 2 Authenticate caio's…" at bounding box center [1123, 207] width 239 height 219
click at [1104, 79] on div "Posts a message into a channel." at bounding box center [1121, 83] width 170 height 10
click at [1097, 133] on div "Step 1 Action Chat - Posts a message into a channel." at bounding box center [1123, 119] width 239 height 43
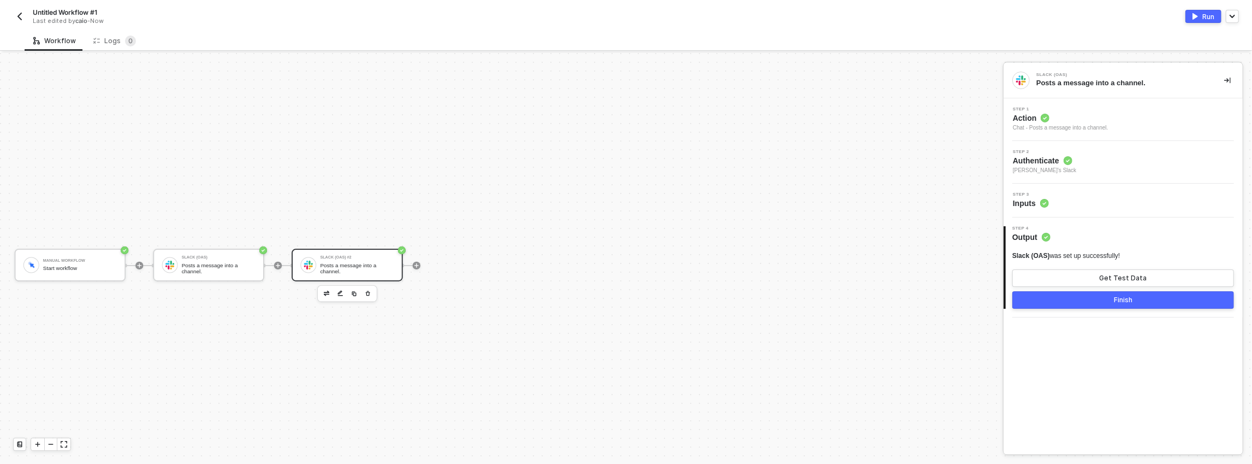
click at [1090, 131] on div "Chat - Posts a message into a channel." at bounding box center [1061, 127] width 96 height 9
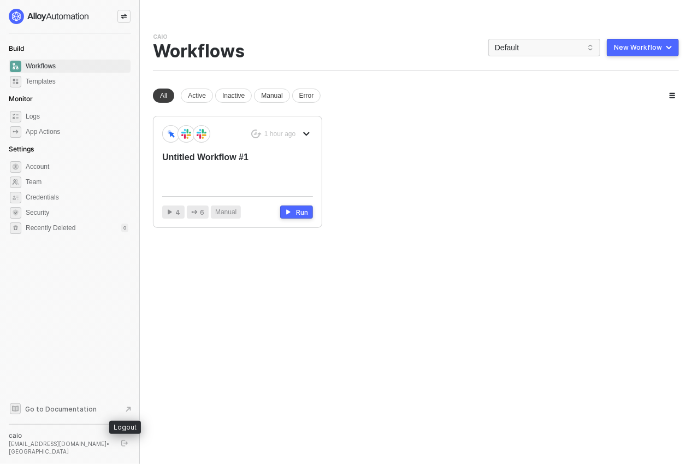
click at [122, 441] on button "button" at bounding box center [124, 442] width 13 height 13
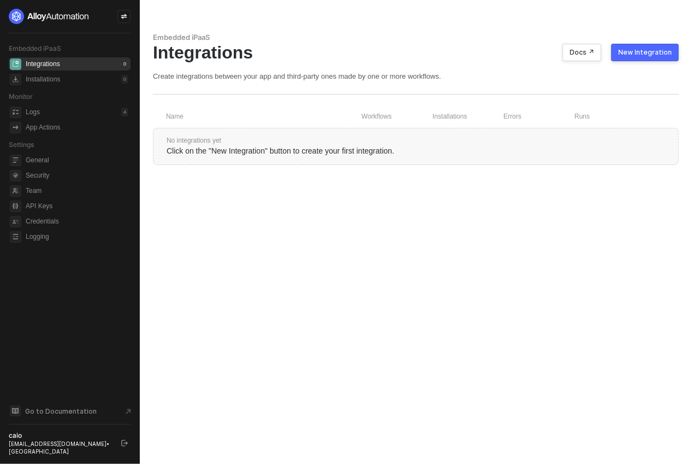
click at [653, 273] on div "Embedded iPaaS Integrations Docs ↗ New Integration Create integrations between …" at bounding box center [416, 232] width 552 height 464
click at [122, 443] on button "button" at bounding box center [124, 442] width 13 height 13
click at [648, 171] on div "Embedded iPaaS Integrations Docs ↗ New Integration Create integrations between …" at bounding box center [416, 232] width 552 height 464
drag, startPoint x: 121, startPoint y: 443, endPoint x: 144, endPoint y: 436, distance: 23.3
click at [121, 443] on button "button" at bounding box center [124, 442] width 13 height 13
